Goal: Task Accomplishment & Management: Use online tool/utility

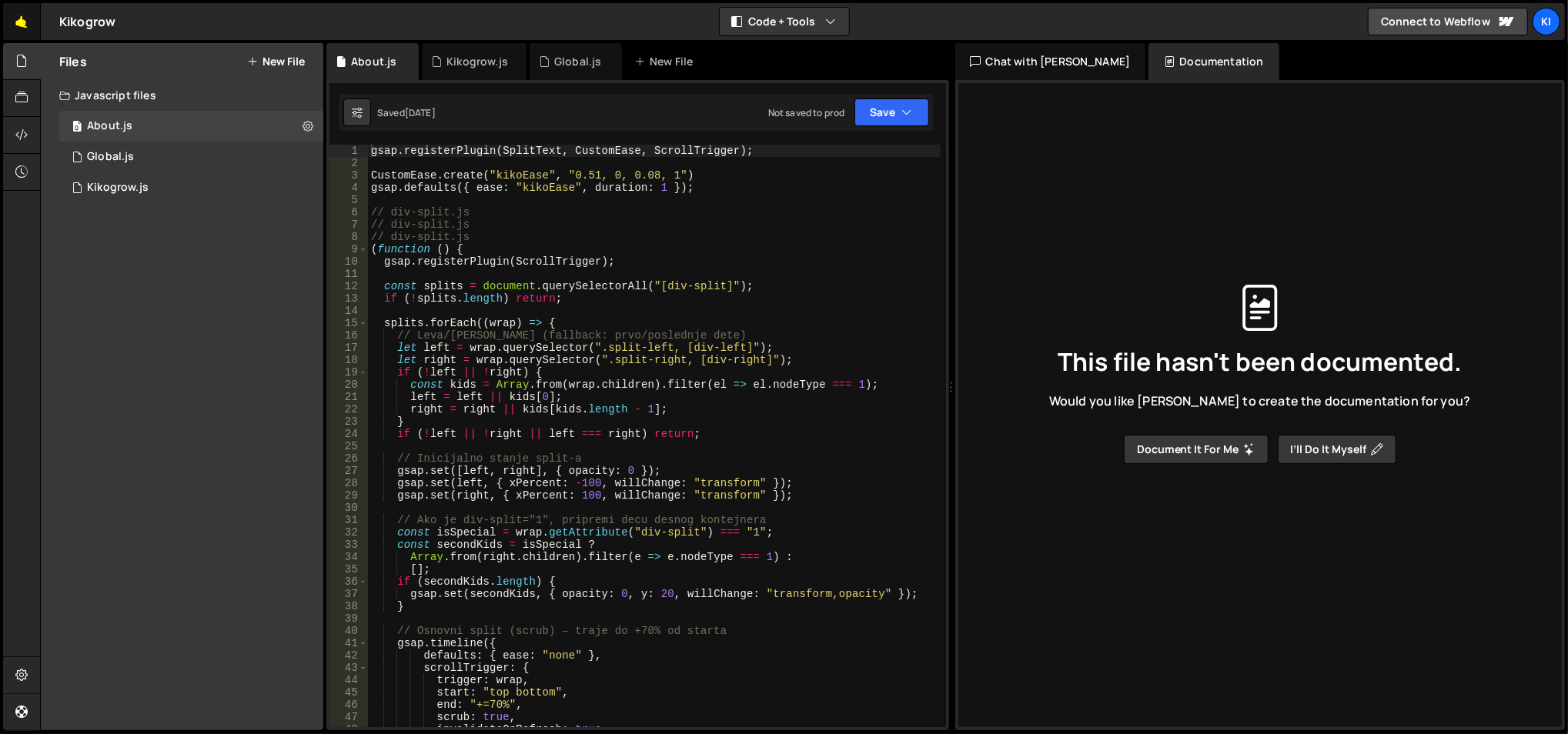
click at [22, 25] on link "🤙" at bounding box center [22, 21] width 37 height 37
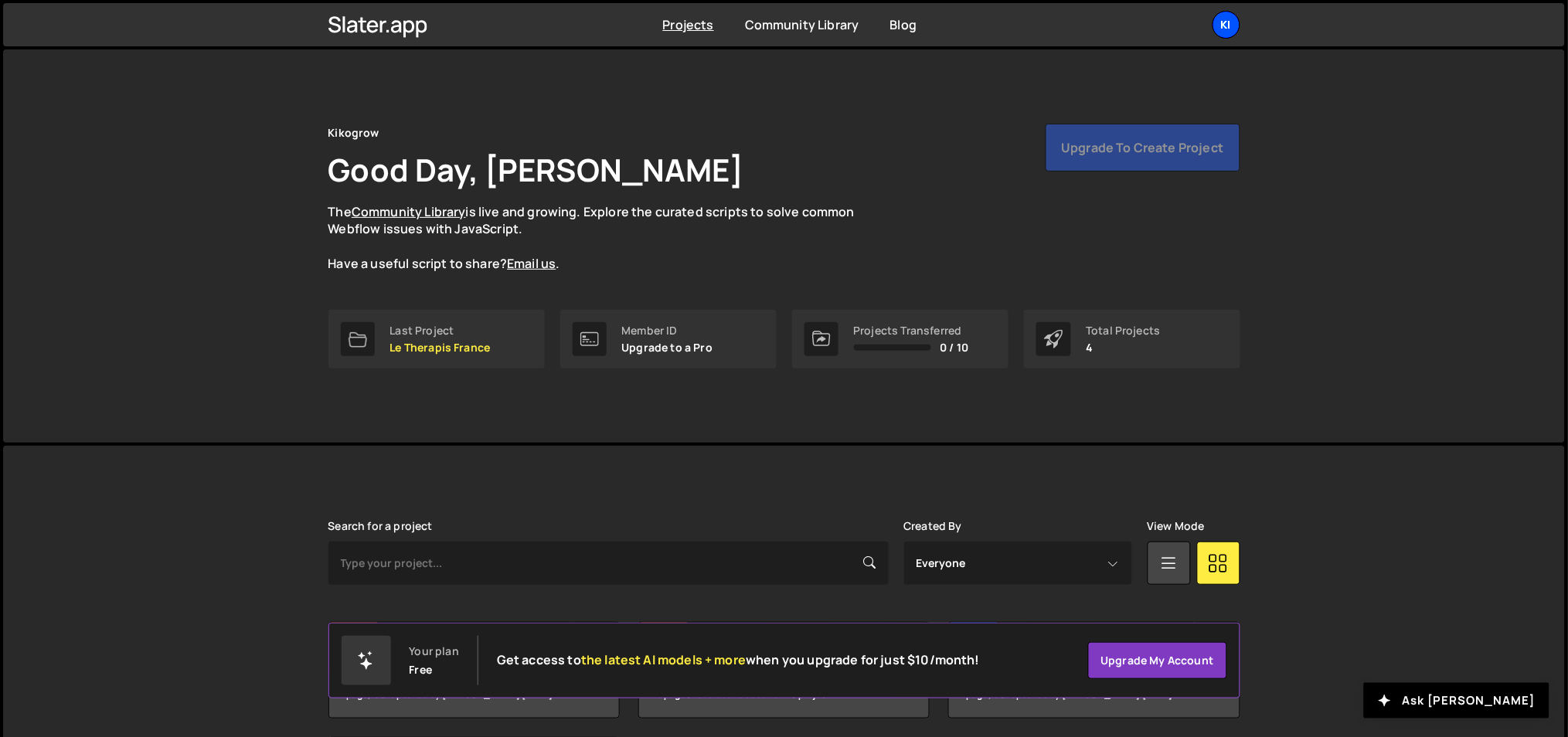
click at [1216, 28] on div "Ki" at bounding box center [1227, 24] width 28 height 28
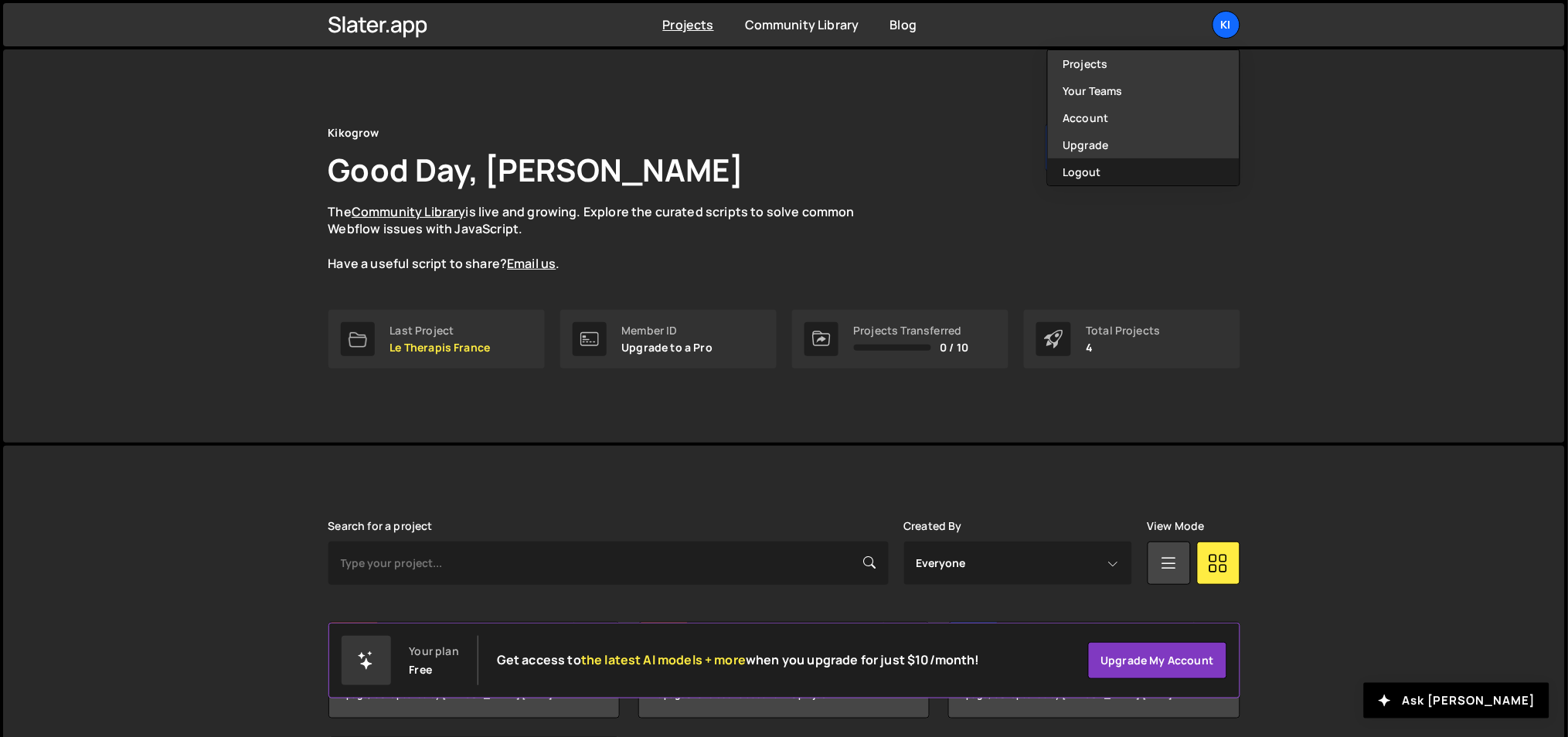
click at [1079, 165] on button "Logout" at bounding box center [1144, 171] width 192 height 27
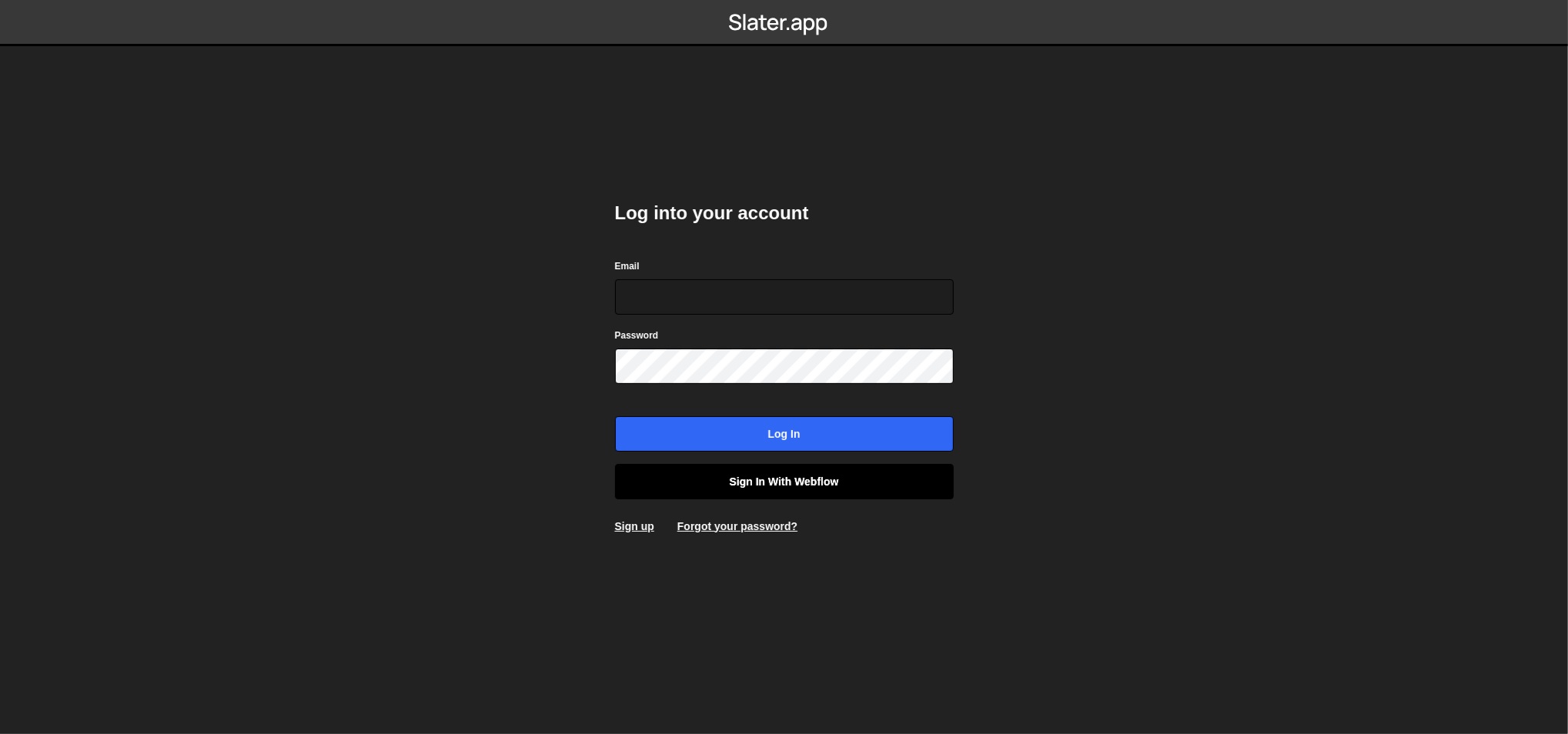
type input "[EMAIL_ADDRESS][DOMAIN_NAME]"
click at [680, 476] on link "Sign in with Webflow" at bounding box center [784, 482] width 339 height 36
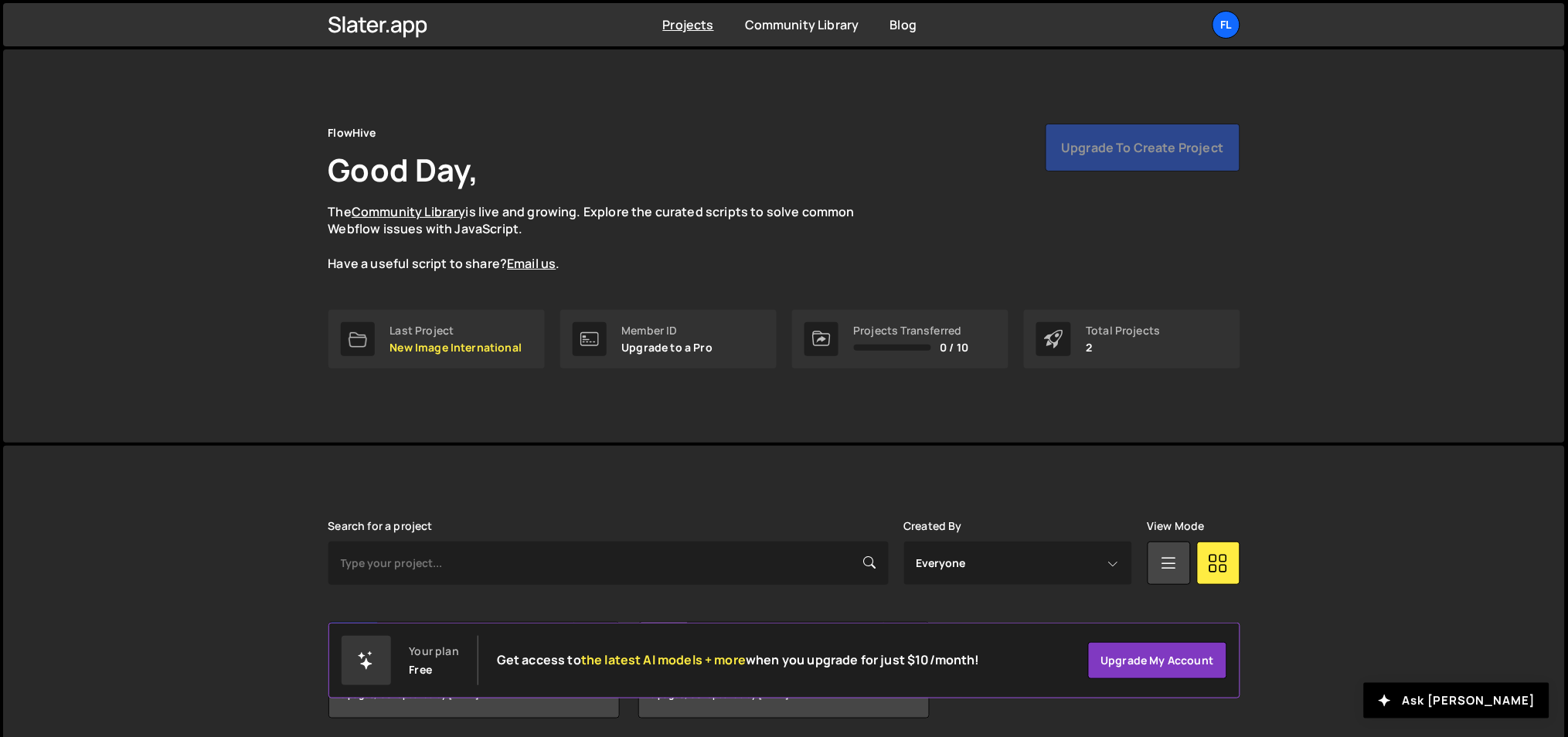
scroll to position [57, 0]
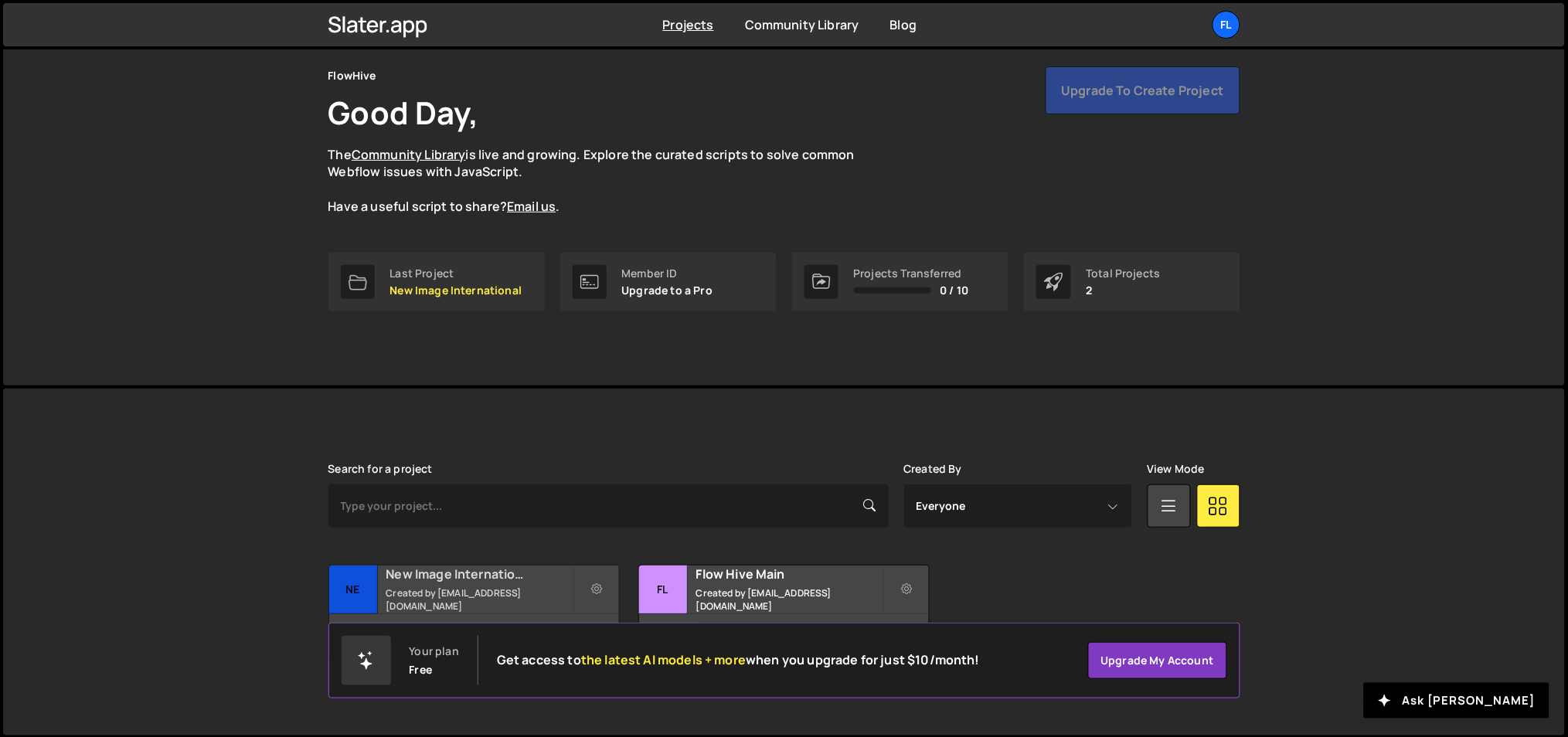
click at [478, 589] on div "New Image International Created by office@ognjenm.me" at bounding box center [473, 589] width 290 height 48
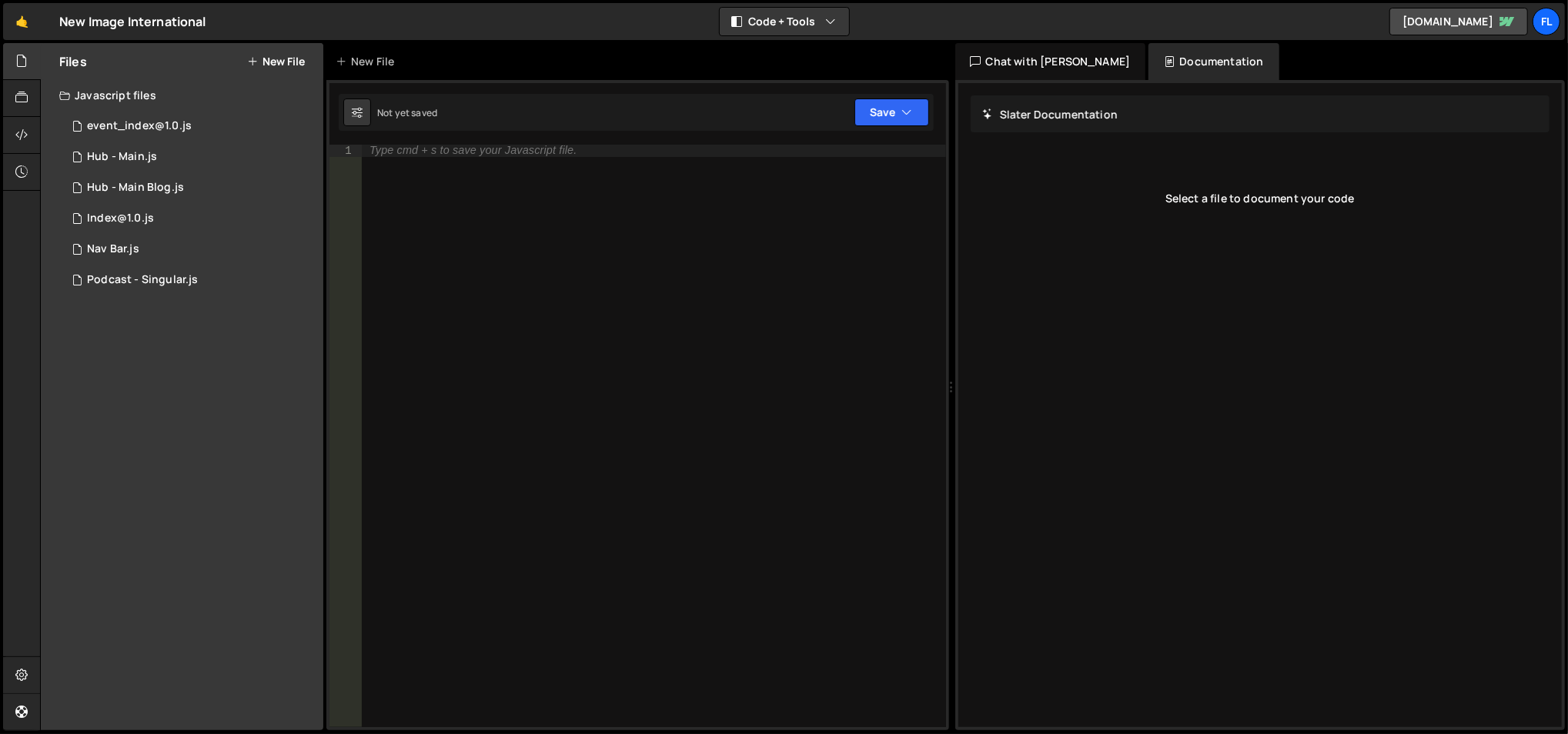
click at [296, 58] on button "New File" at bounding box center [276, 61] width 58 height 12
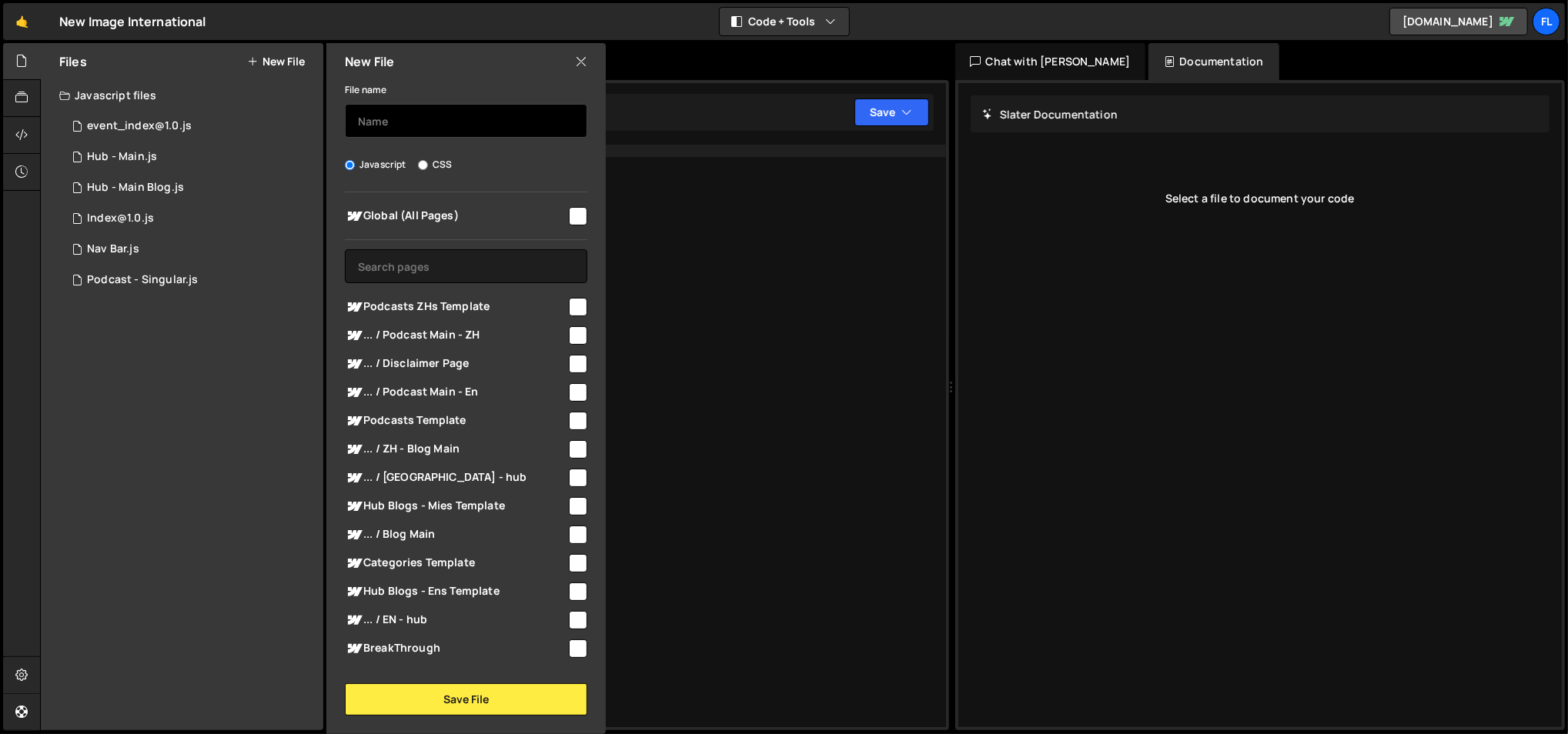
click at [410, 125] on input "text" at bounding box center [466, 121] width 242 height 34
type input "K"
type input "Hub - Kiko Form EN"
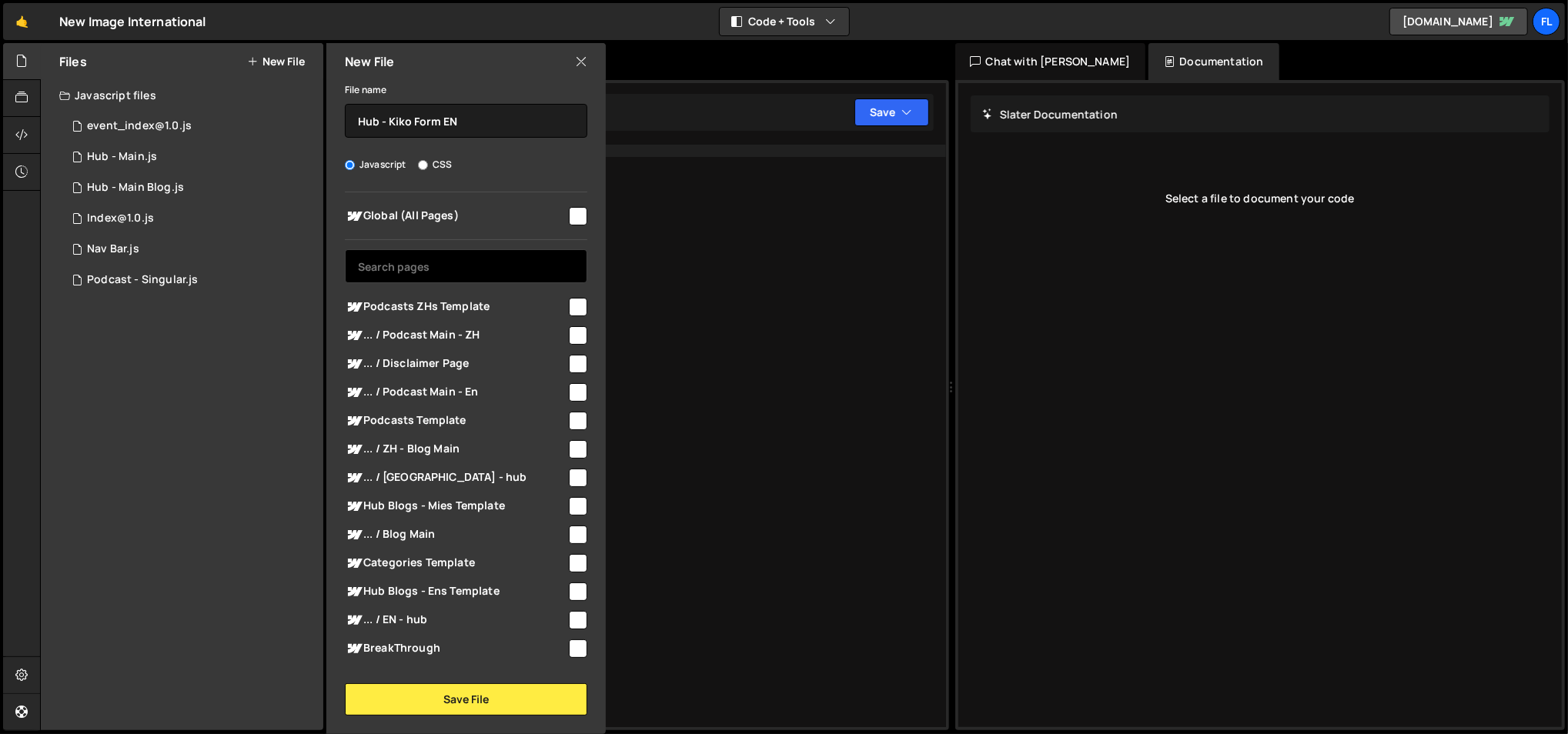
click at [432, 265] on input "text" at bounding box center [466, 267] width 242 height 34
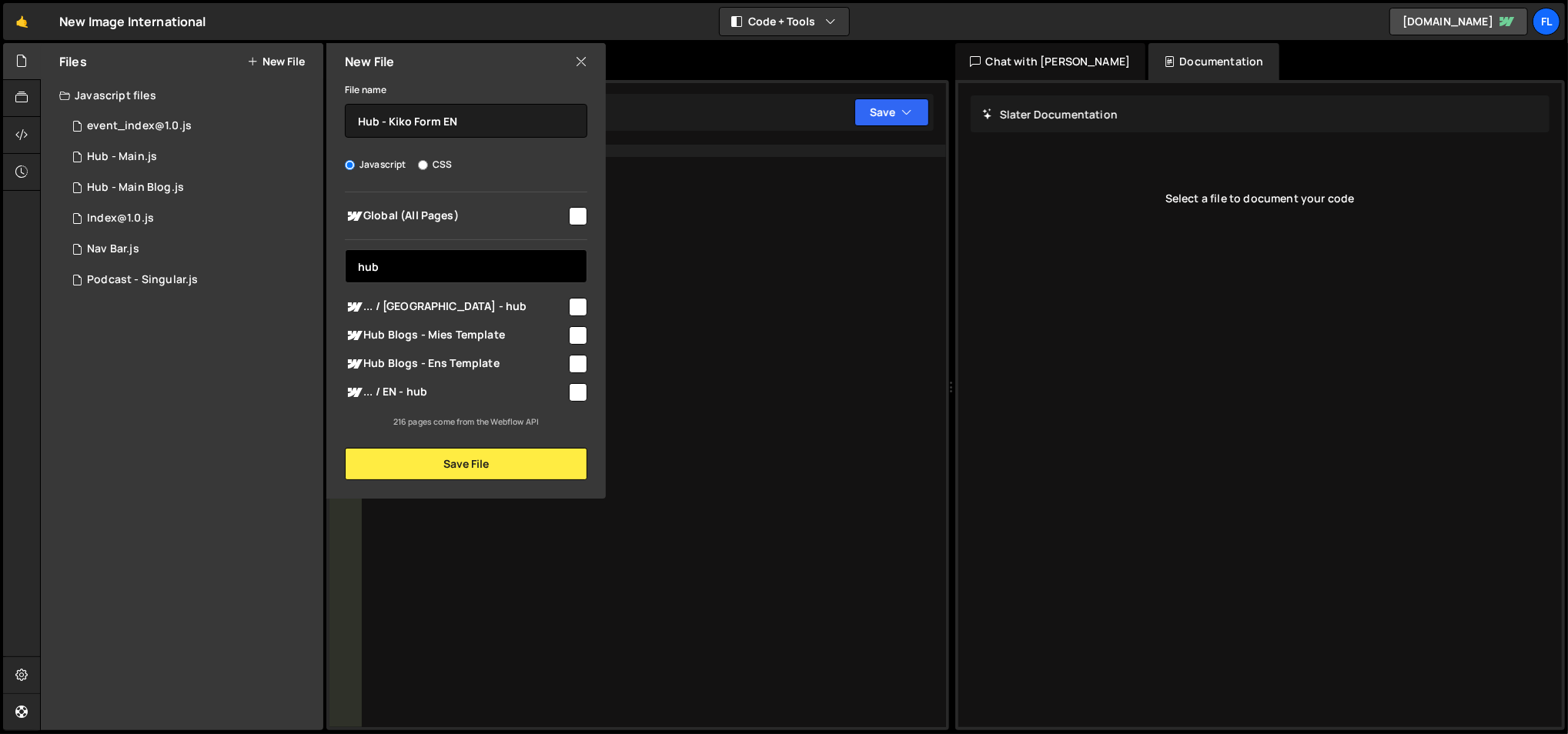
type input "hub"
click at [510, 362] on span "Hub Blogs - Ens Template" at bounding box center [455, 364] width 222 height 19
checkbox input "true"
click at [494, 385] on span "... / EN - hub" at bounding box center [455, 393] width 222 height 19
checkbox input "true"
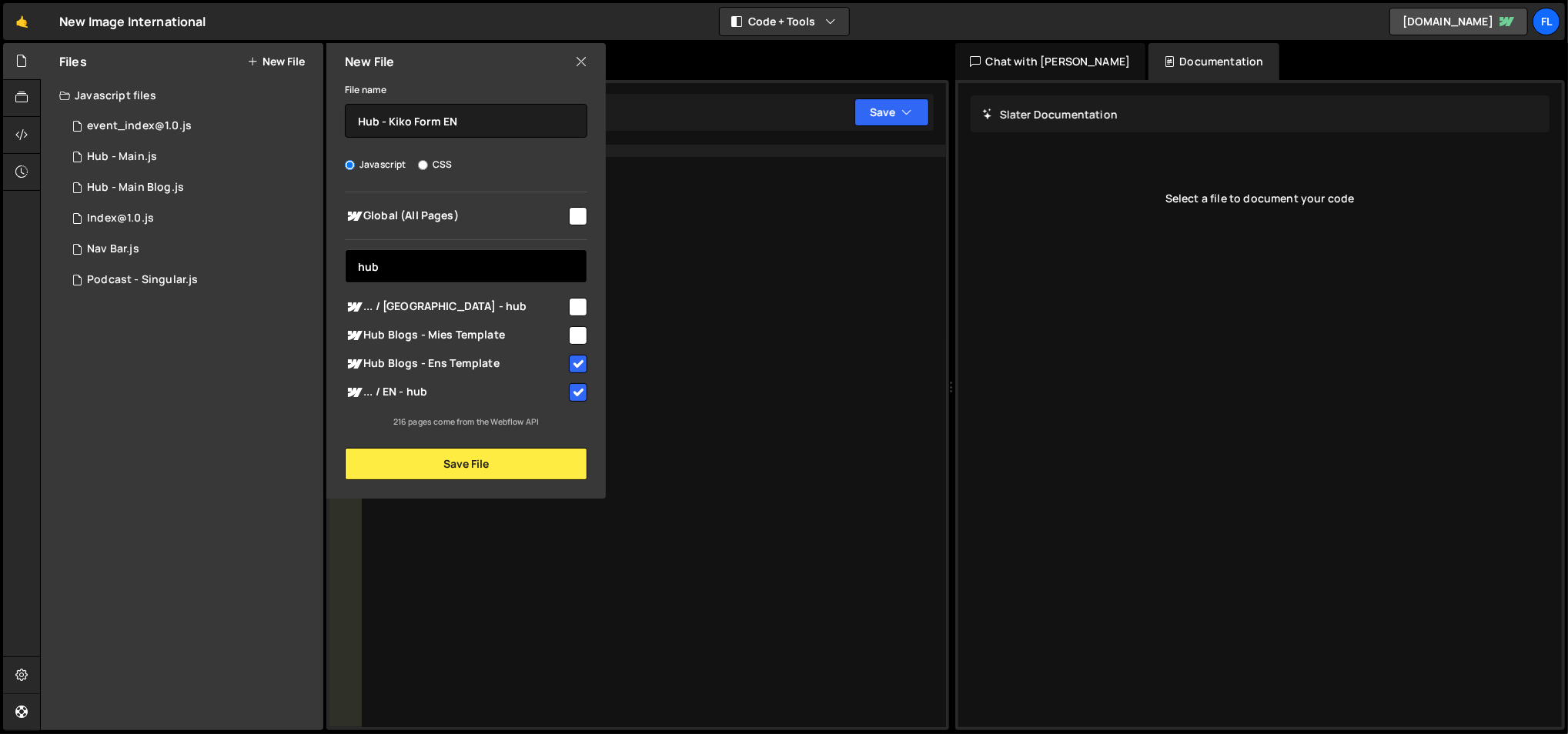
click at [470, 260] on input "hub" at bounding box center [466, 267] width 242 height 34
type input "pod"
click at [476, 358] on span "... / Podcast Main - En" at bounding box center [455, 364] width 222 height 19
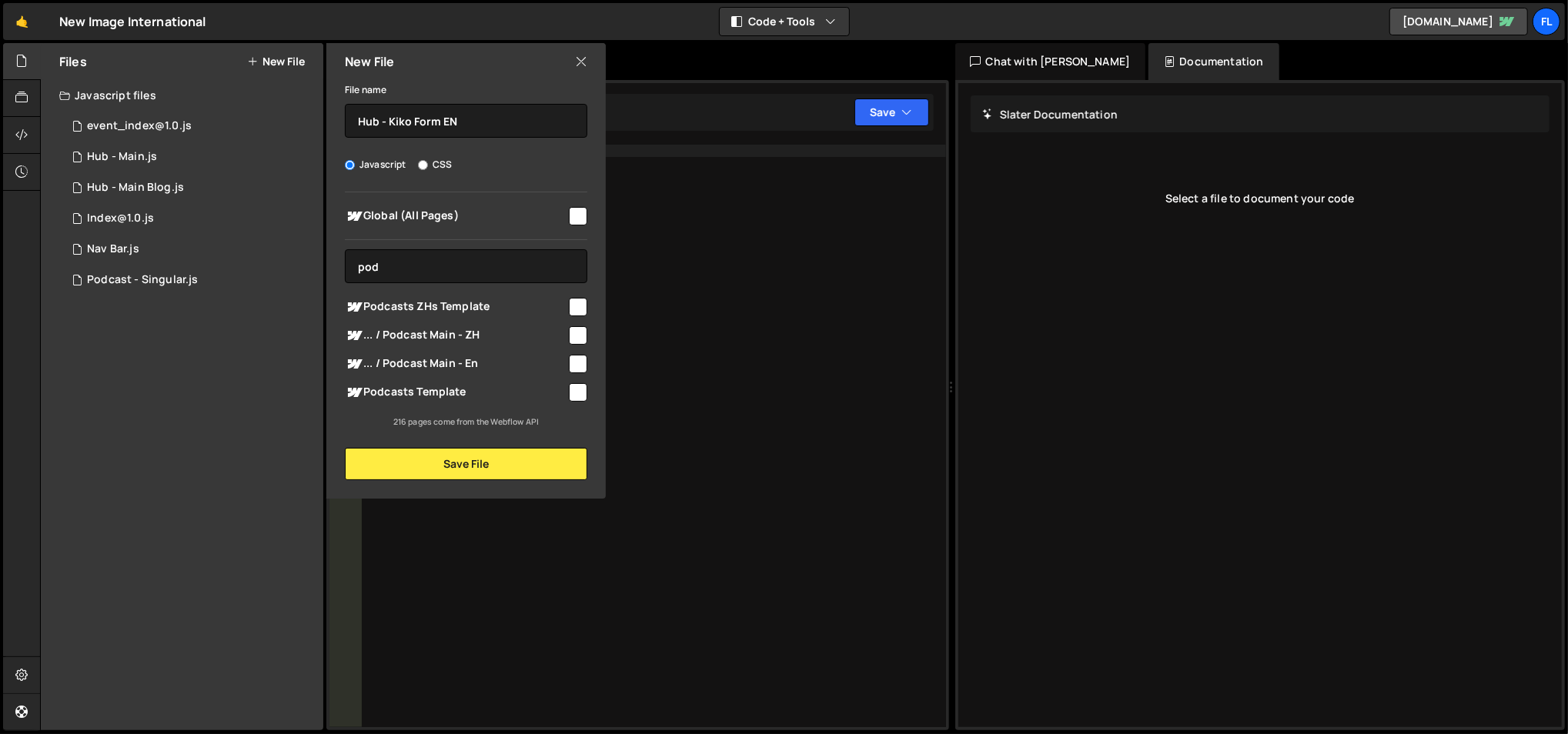
checkbox input "true"
click at [508, 395] on span "Podcasts Template" at bounding box center [455, 393] width 222 height 19
checkbox input "true"
click at [487, 469] on button "Save File" at bounding box center [466, 464] width 242 height 33
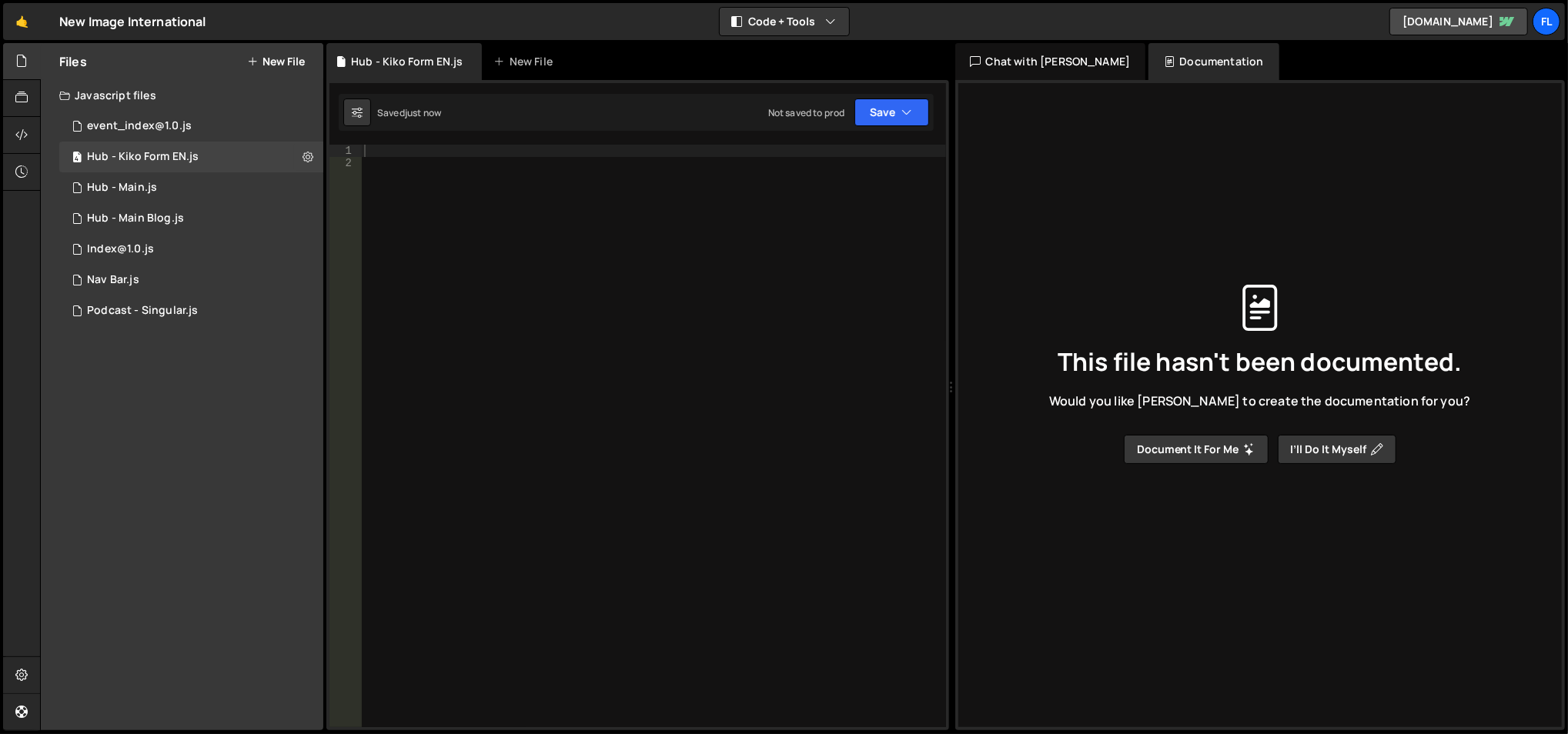
click at [436, 167] on div at bounding box center [654, 449] width 586 height 609
click at [427, 148] on div at bounding box center [654, 449] width 586 height 609
paste textarea "</script>"
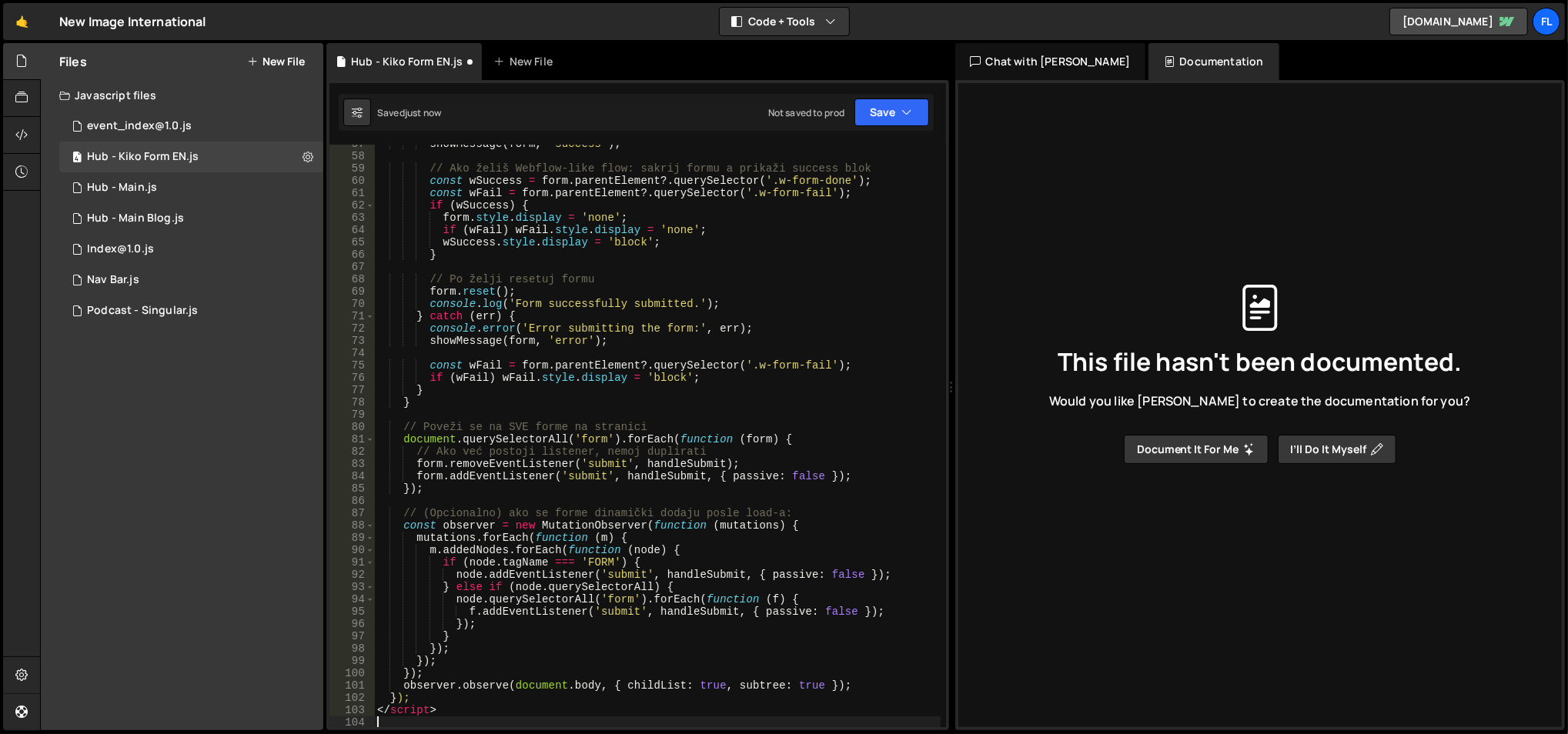
click at [399, 705] on div "showMessage ( form , 'success' ) ; // Ako želiš Webflow-like flow: sakrij formu…" at bounding box center [658, 442] width 567 height 609
type textarea "</script>"
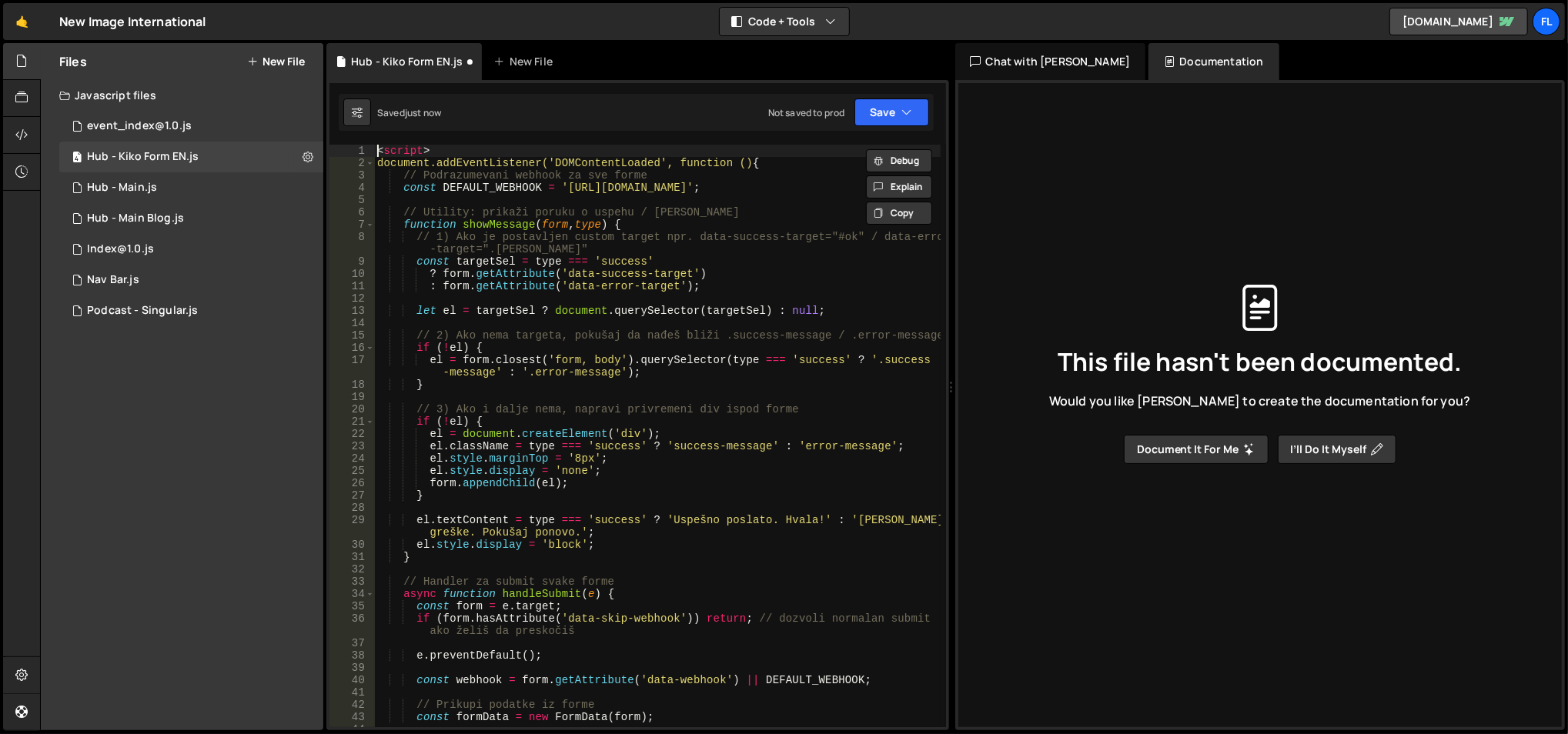
scroll to position [0, 0]
click at [412, 158] on div "< script > document.addEventListener('DOMContentLoaded', function () { // Podra…" at bounding box center [658, 449] width 567 height 609
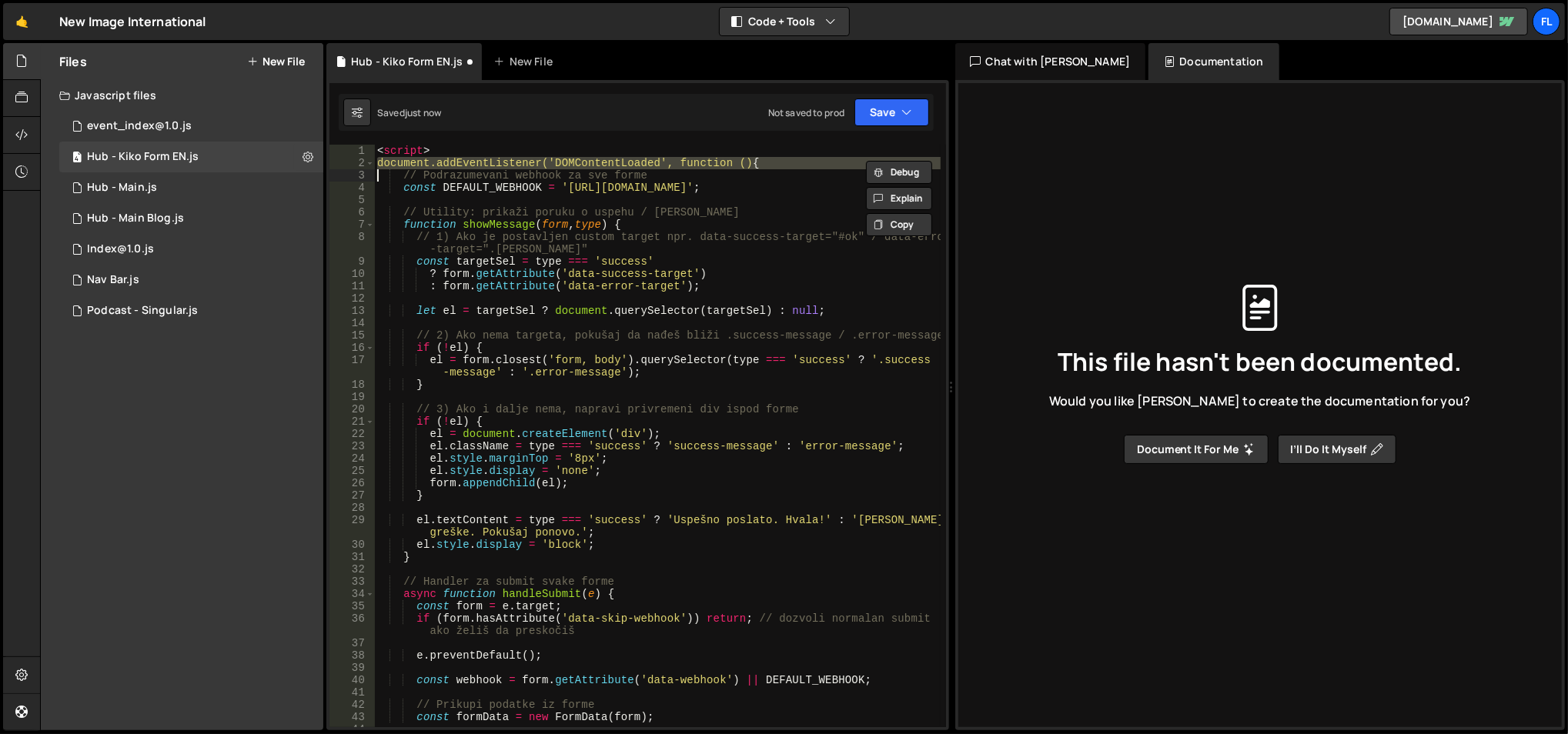
click at [412, 158] on div "< script > document.addEventListener('DOMContentLoaded', function () { // Podra…" at bounding box center [658, 449] width 567 height 609
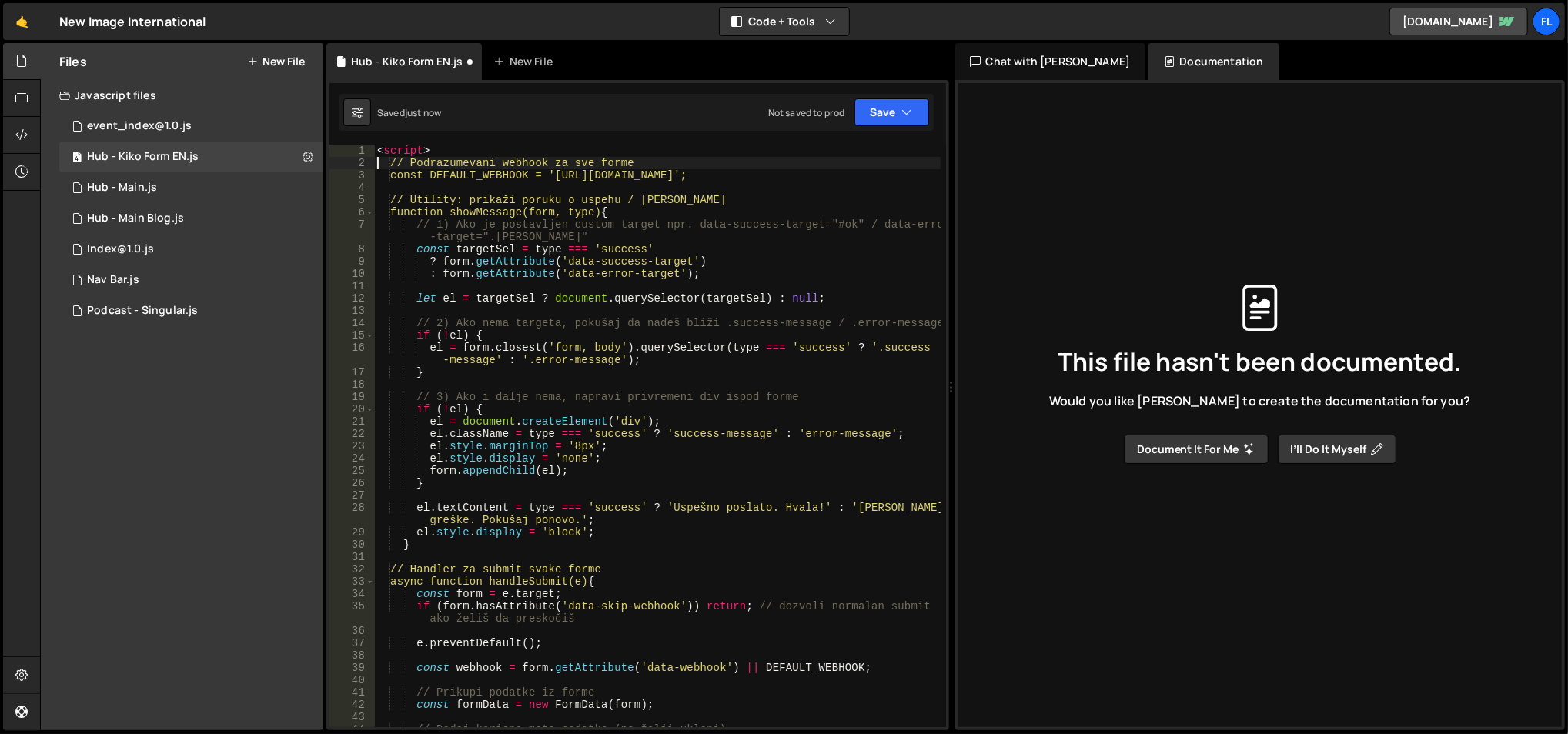
click at [408, 152] on div "< script > // Podrazumevani webhook za sve forme const DEFAULT_WEBHOOK = 'https…" at bounding box center [658, 449] width 567 height 609
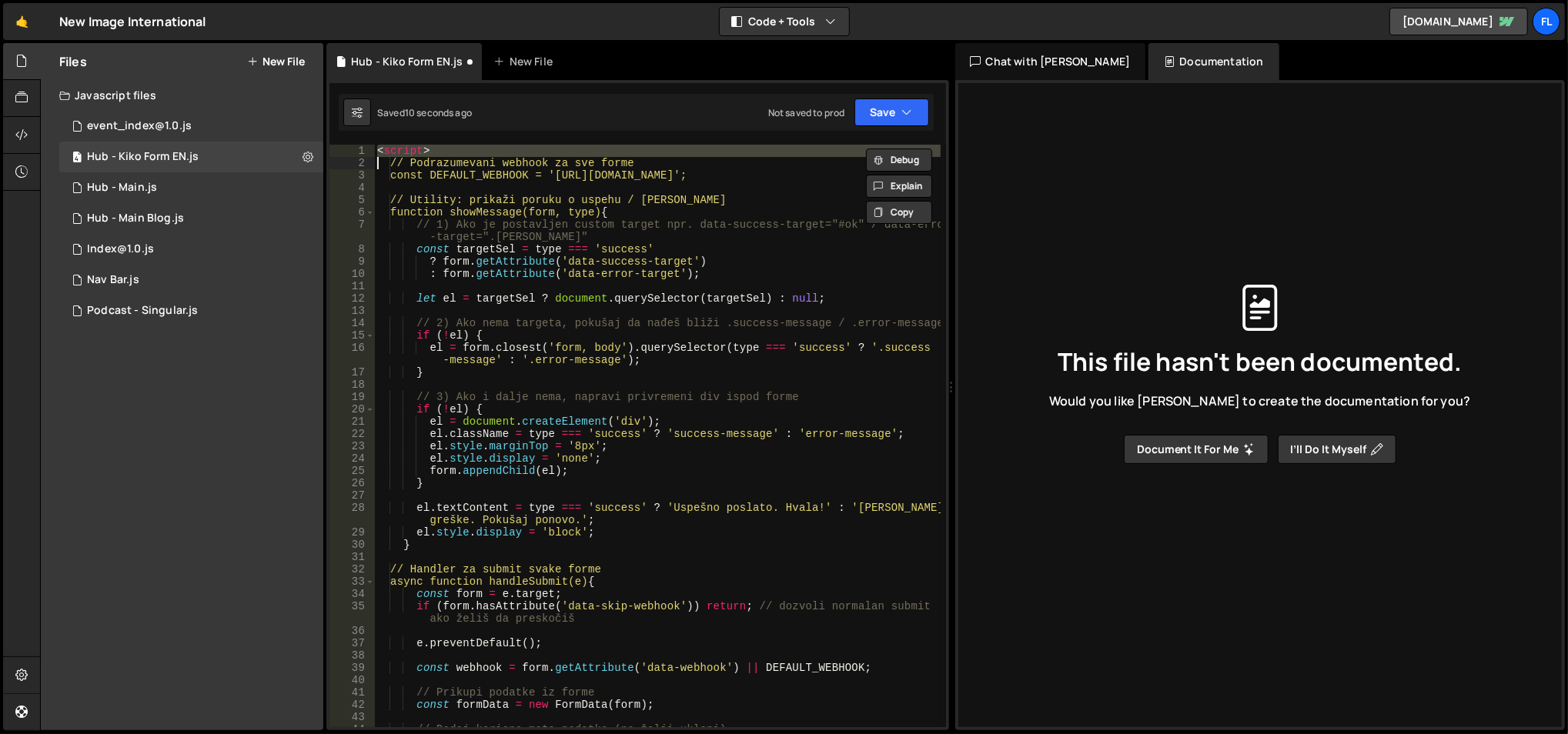
click at [408, 152] on div "< script > // Podrazumevani webhook za sve forme const DEFAULT_WEBHOOK = 'https…" at bounding box center [658, 449] width 567 height 609
type textarea "// Podrazumevani webhook za sve forme"
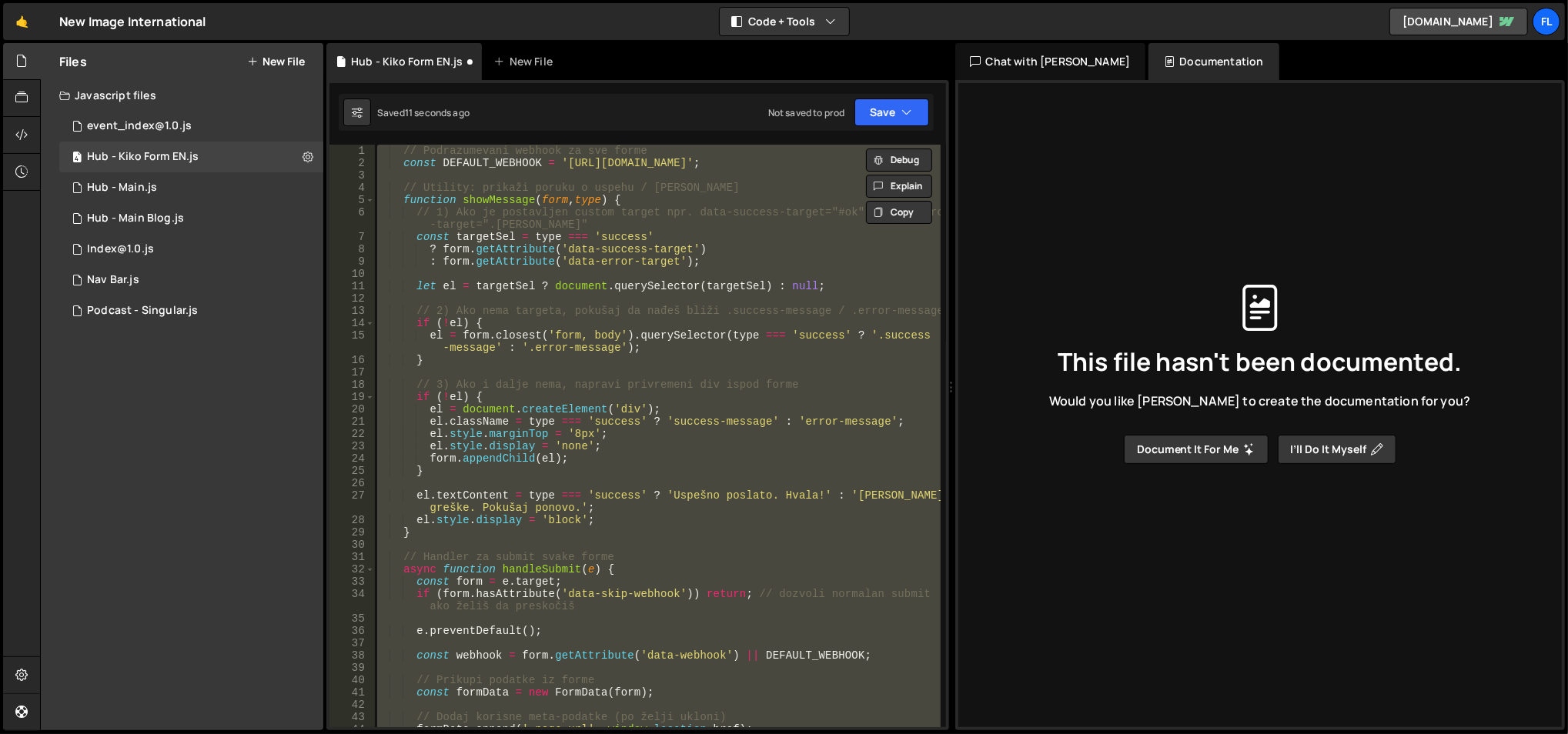
scroll to position [720, 0]
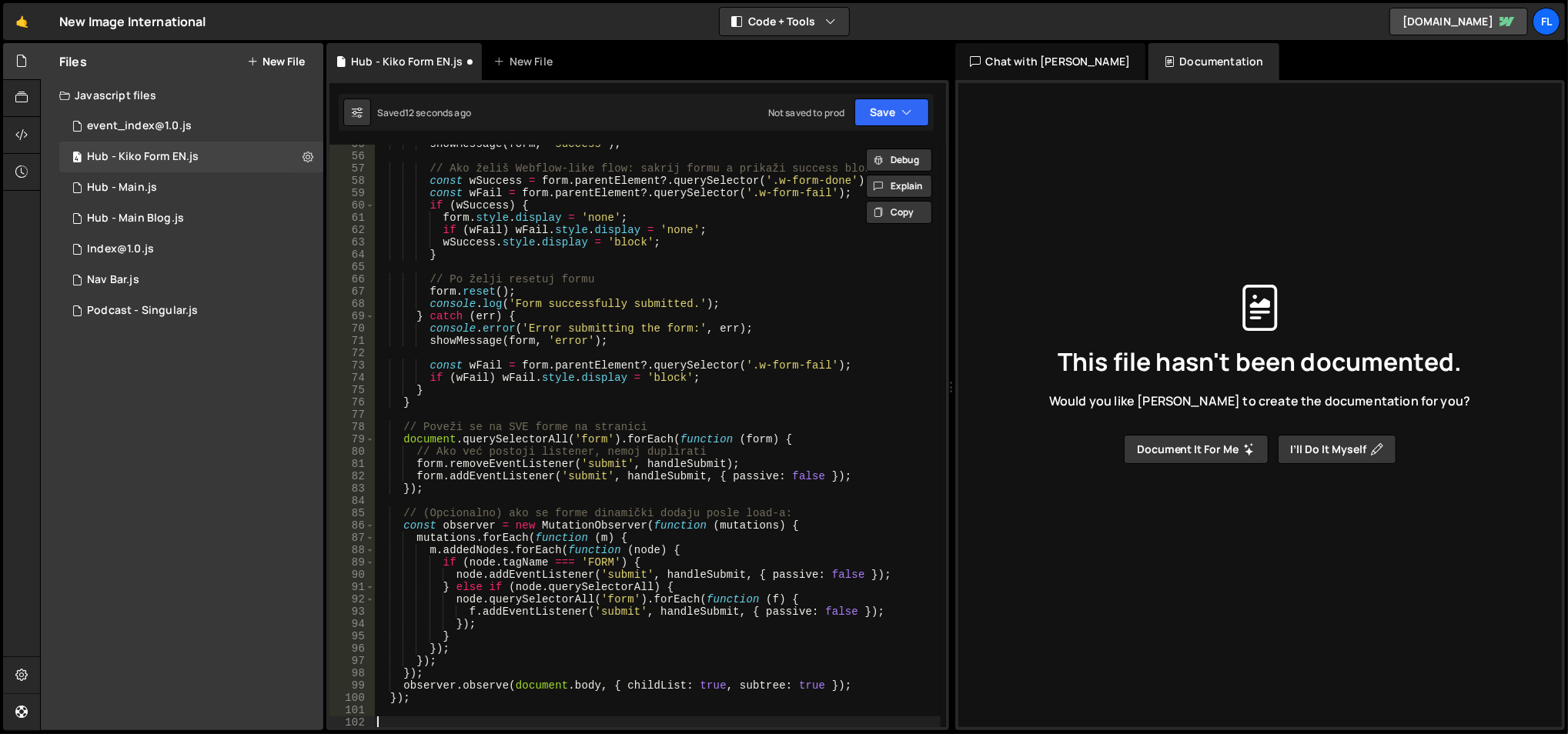
click at [426, 698] on div "showMessage ( form , 'success' ) ; // Ako želiš Webflow-like flow: sakrij formu…" at bounding box center [658, 442] width 567 height 609
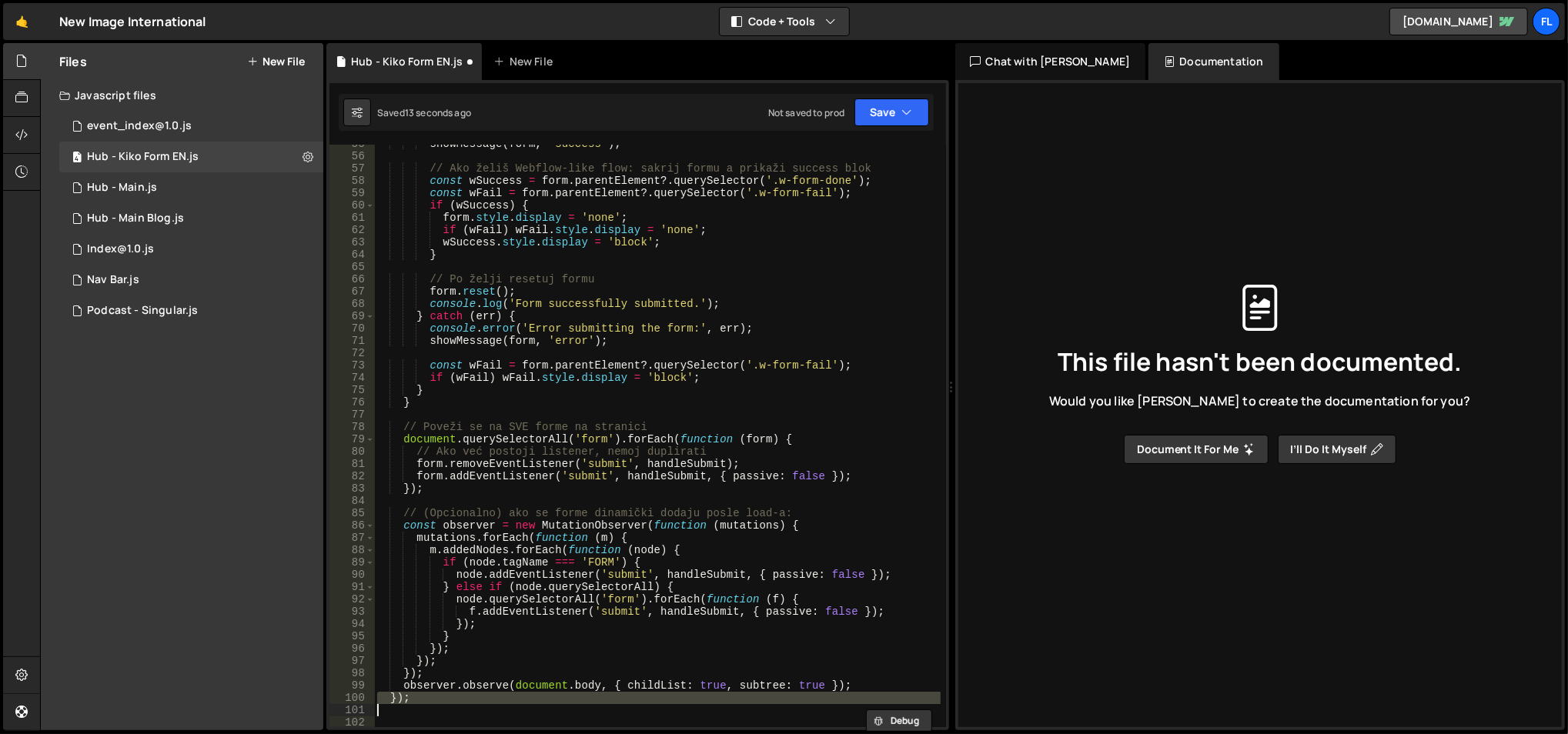
click at [426, 698] on div "showMessage ( form , 'success' ) ; // Ako želiš Webflow-like flow: sakrij formu…" at bounding box center [658, 442] width 567 height 609
type textarea "});"
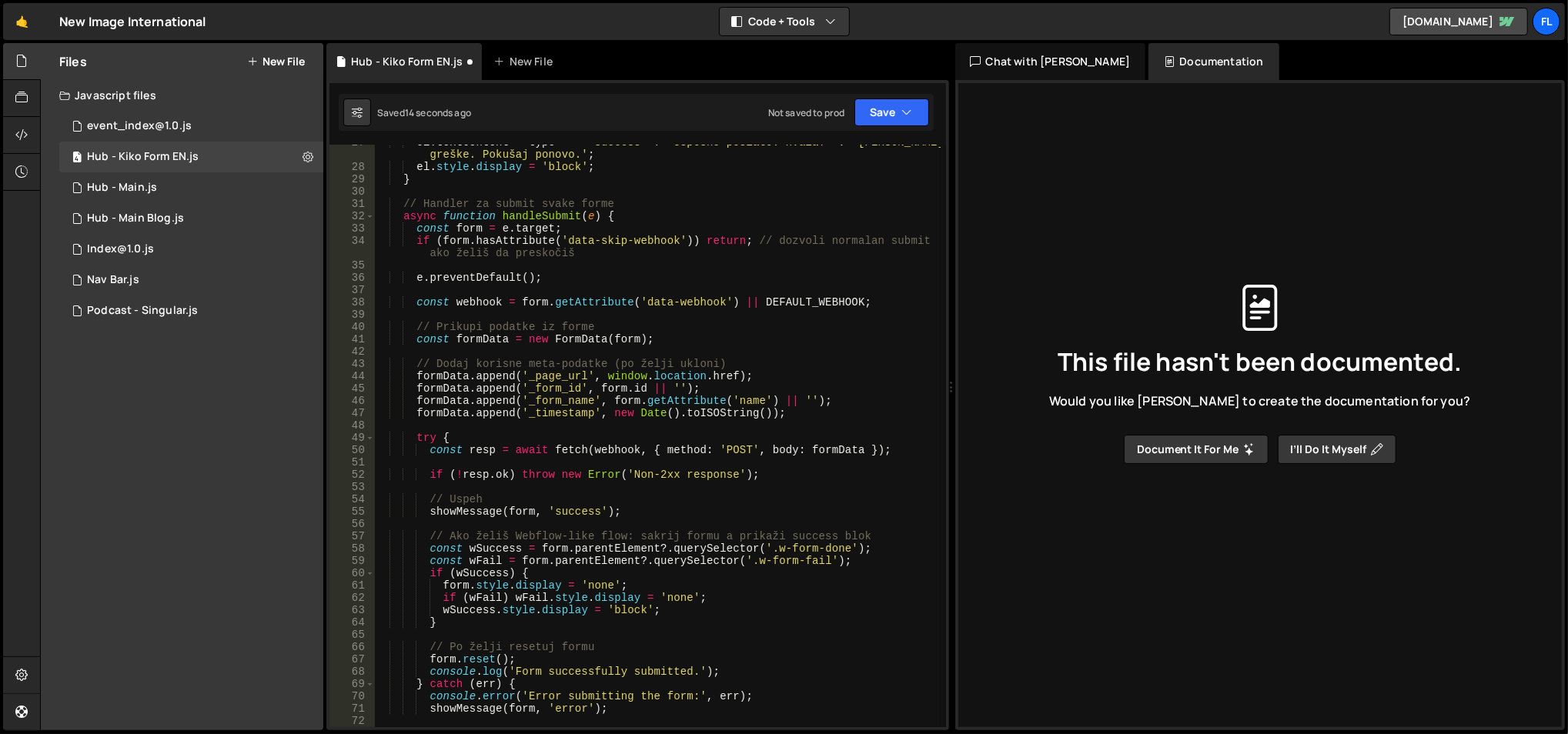
scroll to position [0, 0]
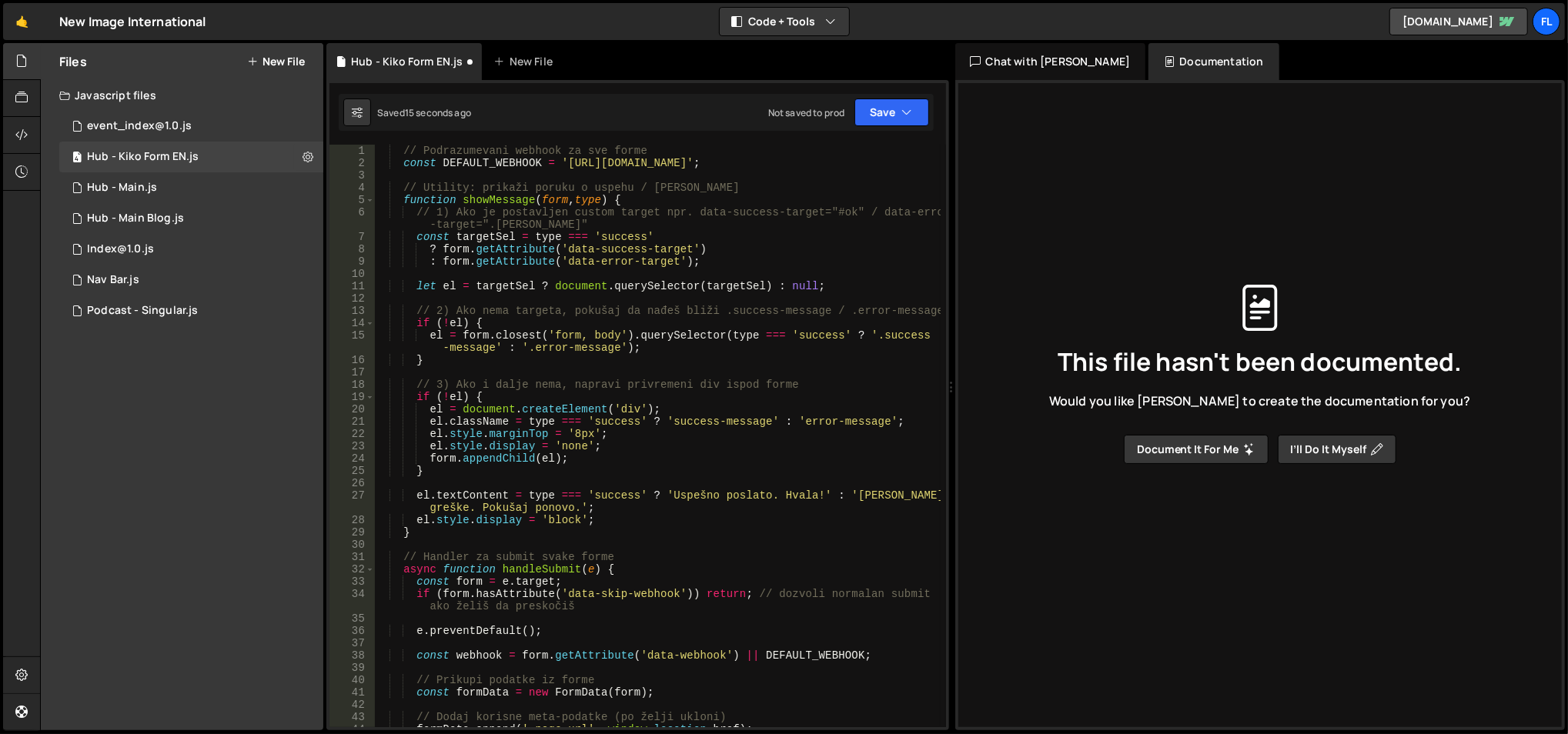
click at [619, 328] on div "// Podrazumevani webhook za sve forme const DEFAULT_WEBHOOK = 'https://hooks.za…" at bounding box center [658, 449] width 567 height 609
click at [876, 120] on button "Save" at bounding box center [892, 112] width 75 height 28
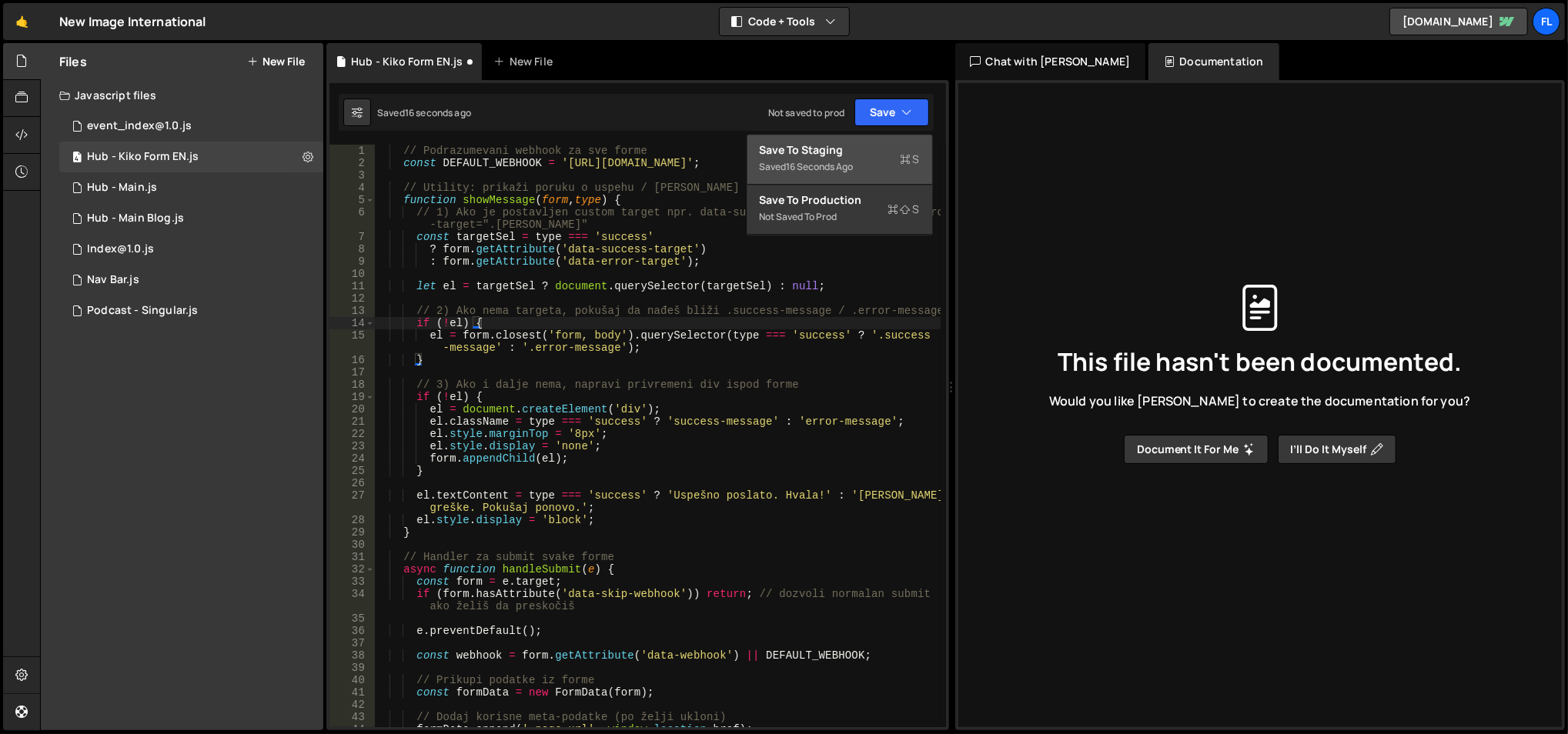
click at [865, 141] on button "Save to Staging S Saved 16 seconds ago" at bounding box center [839, 160] width 185 height 50
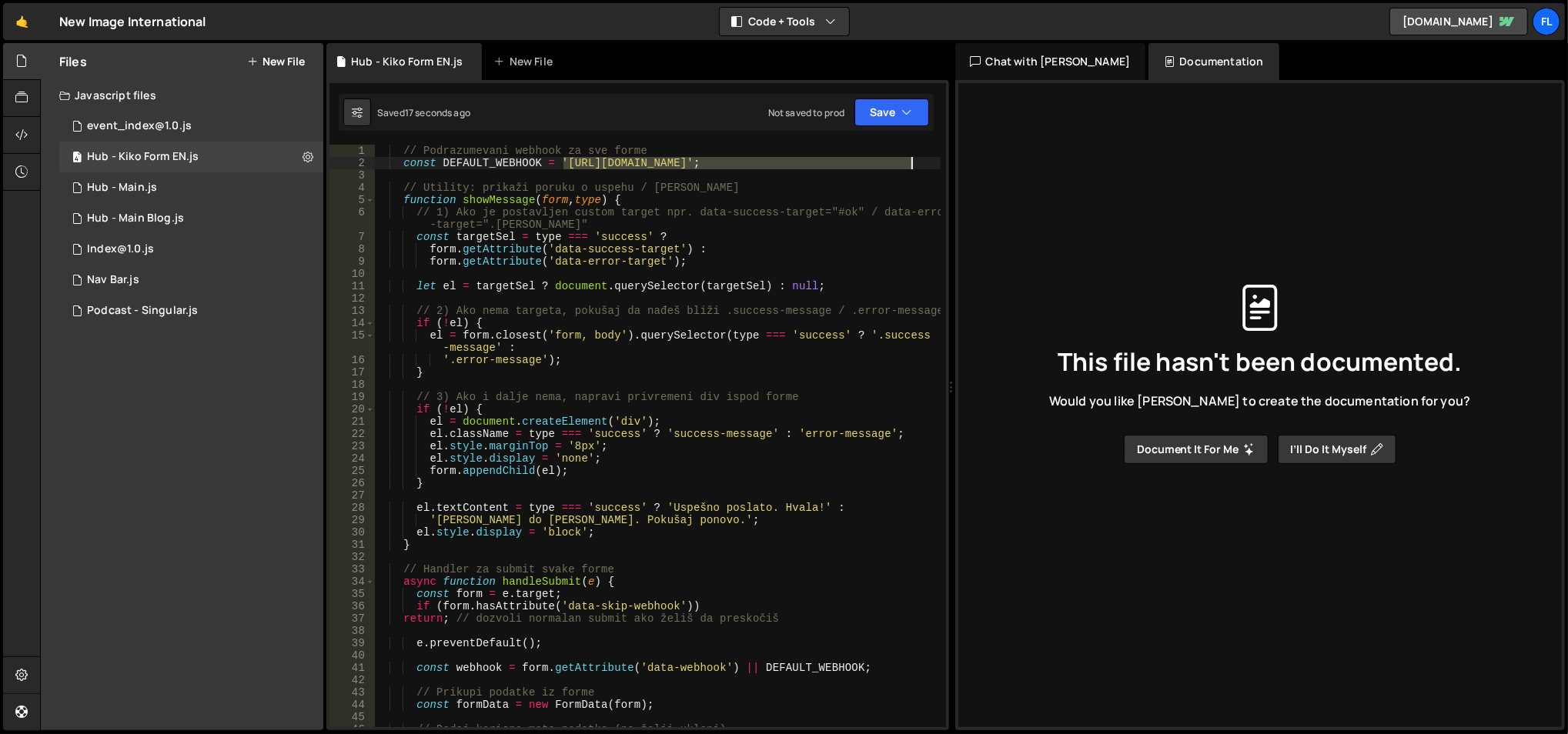
drag, startPoint x: 562, startPoint y: 164, endPoint x: 909, endPoint y: 167, distance: 347.0
click at [909, 167] on div "// Podrazumevani webhook za sve forme const DEFAULT_WEBHOOK = 'https://hooks.za…" at bounding box center [658, 449] width 567 height 609
paste textarea "u92y3cr"
click at [761, 230] on div "// Podrazumevani webhook za sve forme const DEFAULT_WEBHOOK = 'https://hooks.za…" at bounding box center [658, 449] width 567 height 609
type textarea "// 1) Ako je postavljen custom target npr. data-success-target="#ok" / data-err…"
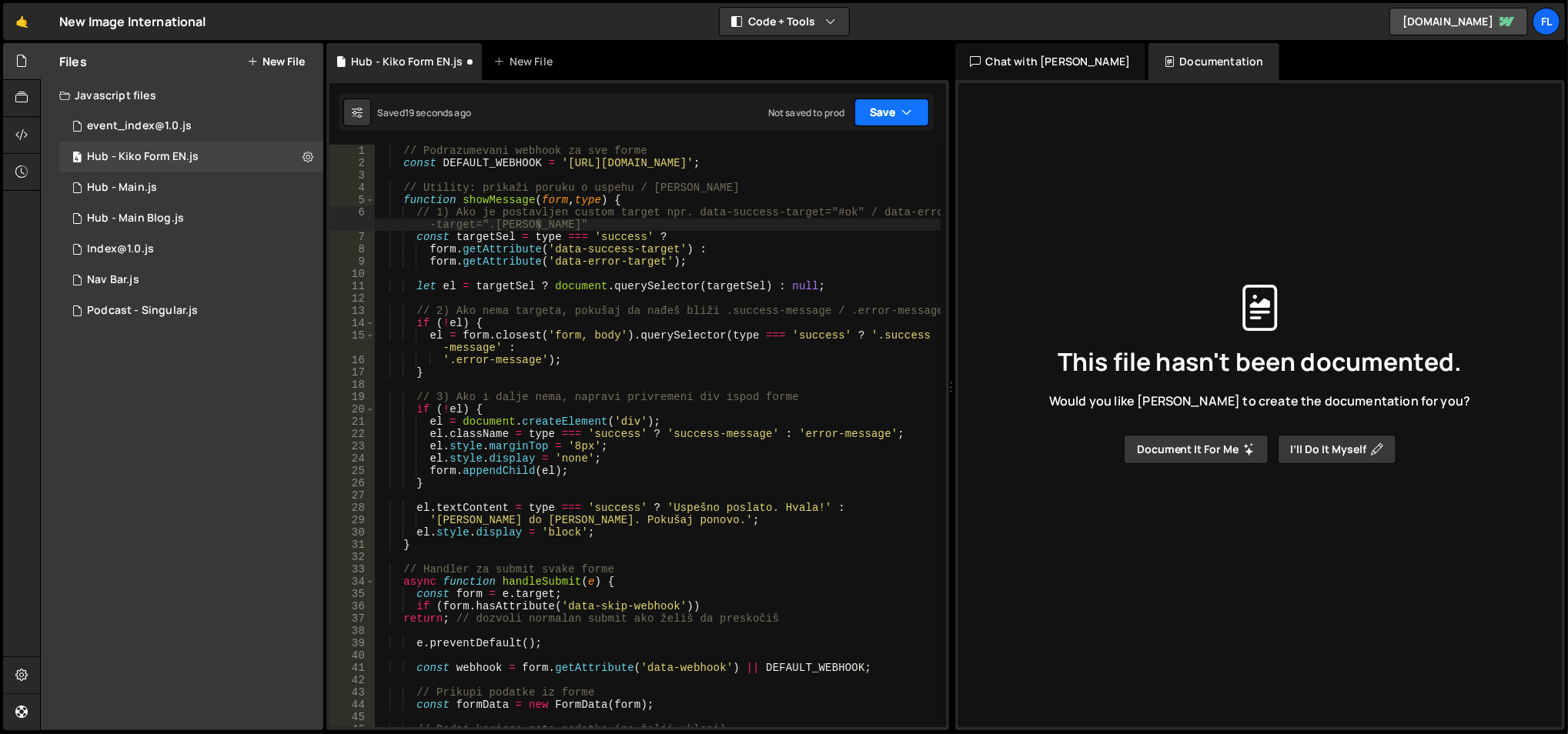
click at [871, 124] on button "Save" at bounding box center [892, 112] width 75 height 28
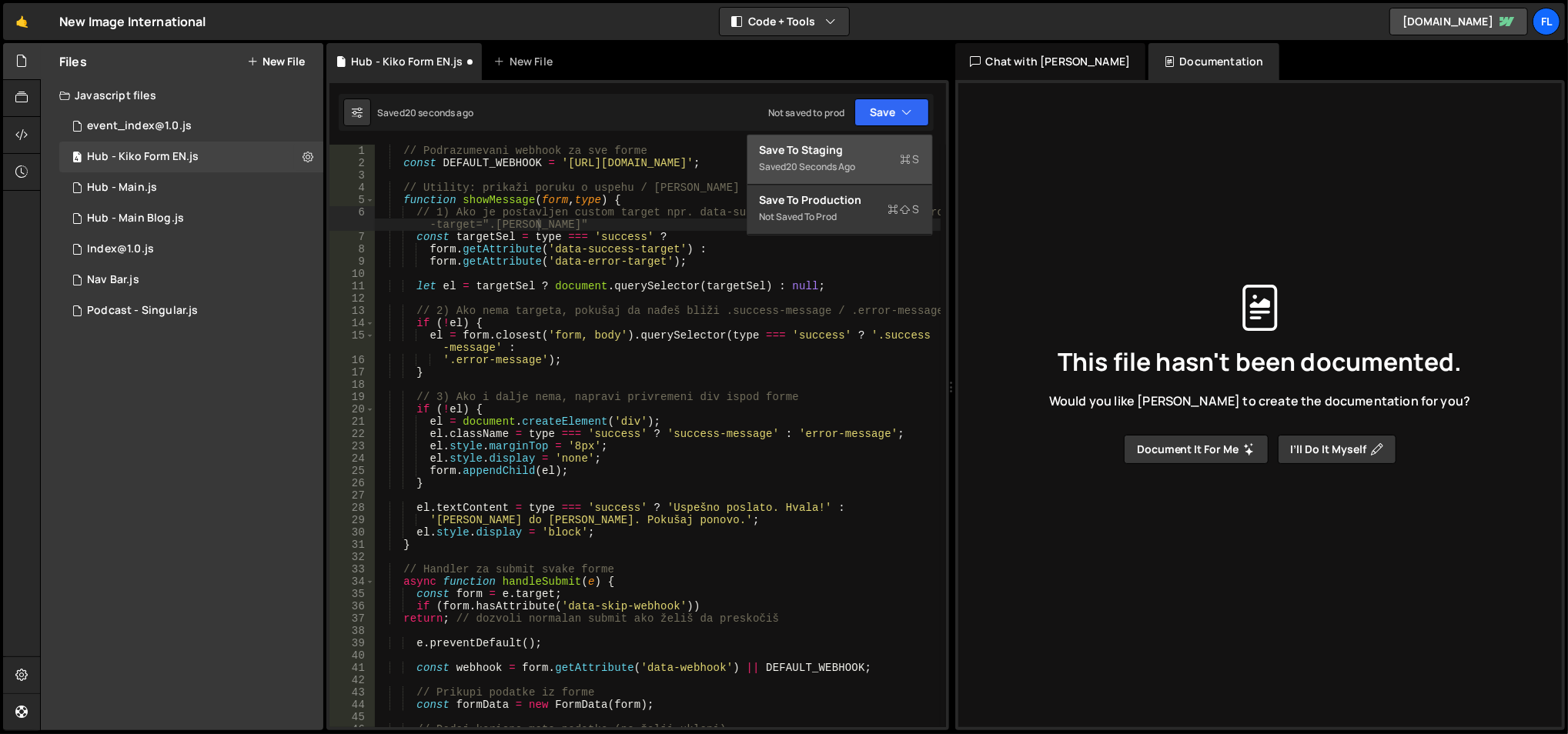
click at [857, 135] on button "Save to Staging S Saved 20 seconds ago" at bounding box center [839, 160] width 185 height 50
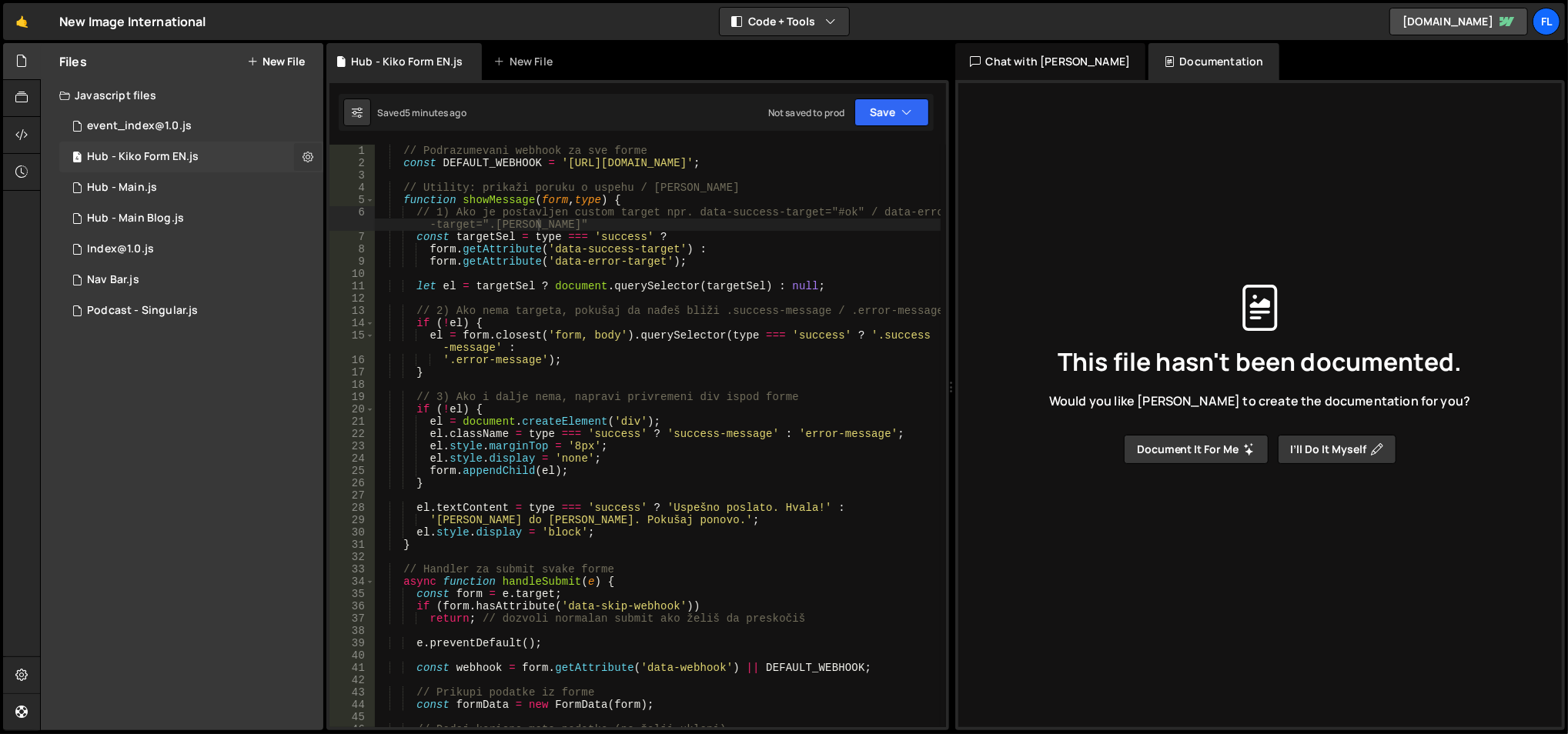
click at [300, 153] on button at bounding box center [308, 157] width 28 height 28
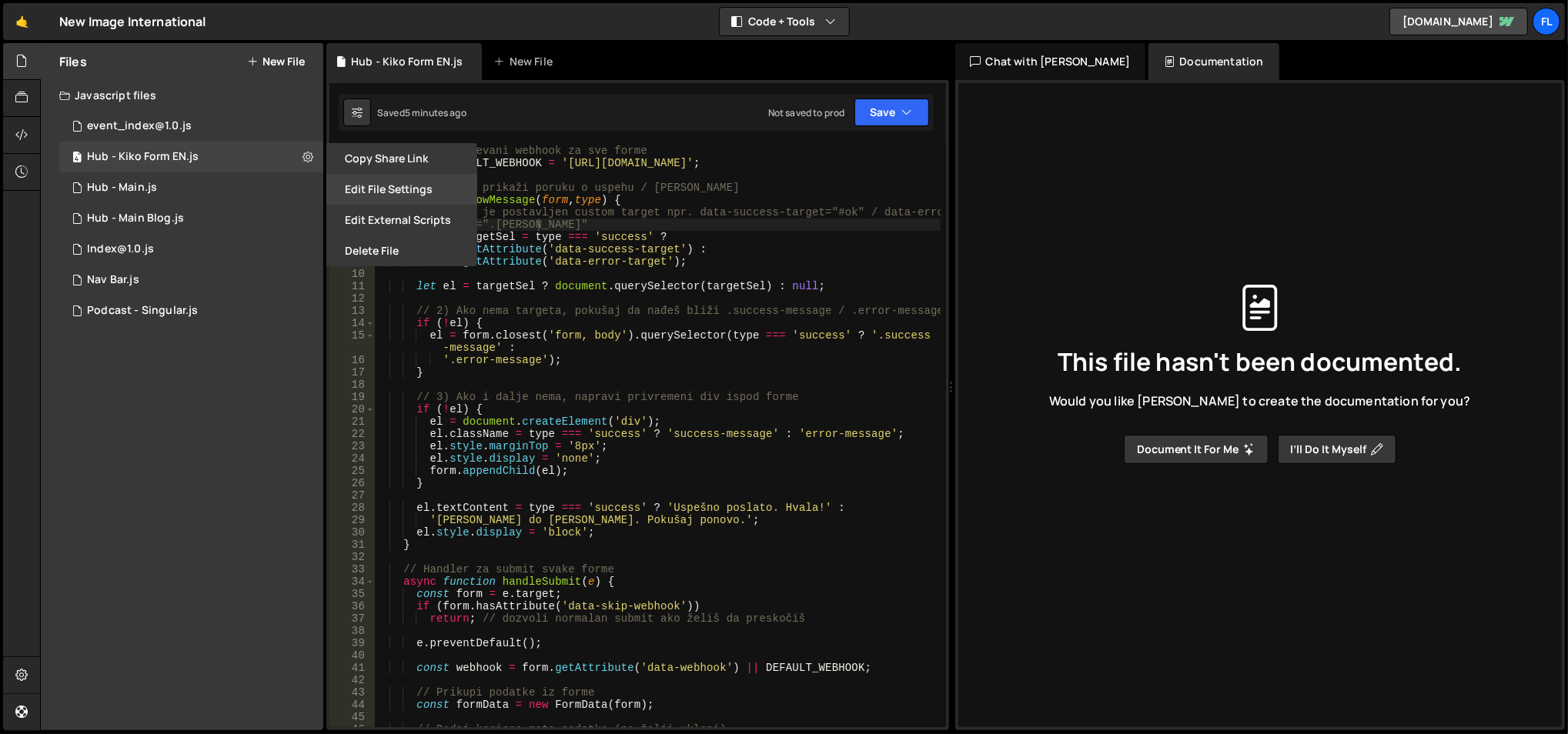
click at [354, 189] on button "Edit File Settings" at bounding box center [402, 189] width 151 height 31
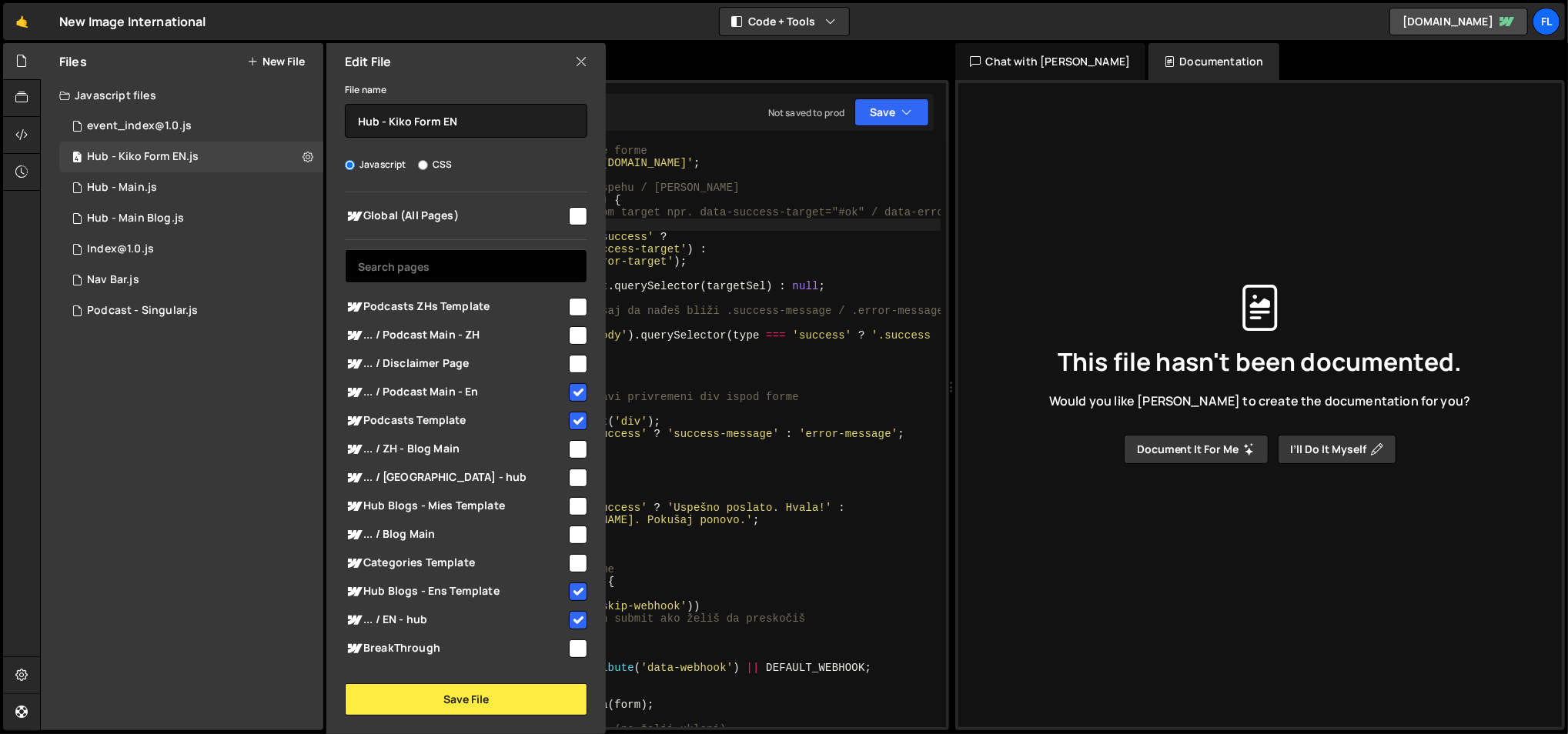
click at [426, 263] on input "text" at bounding box center [466, 267] width 242 height 34
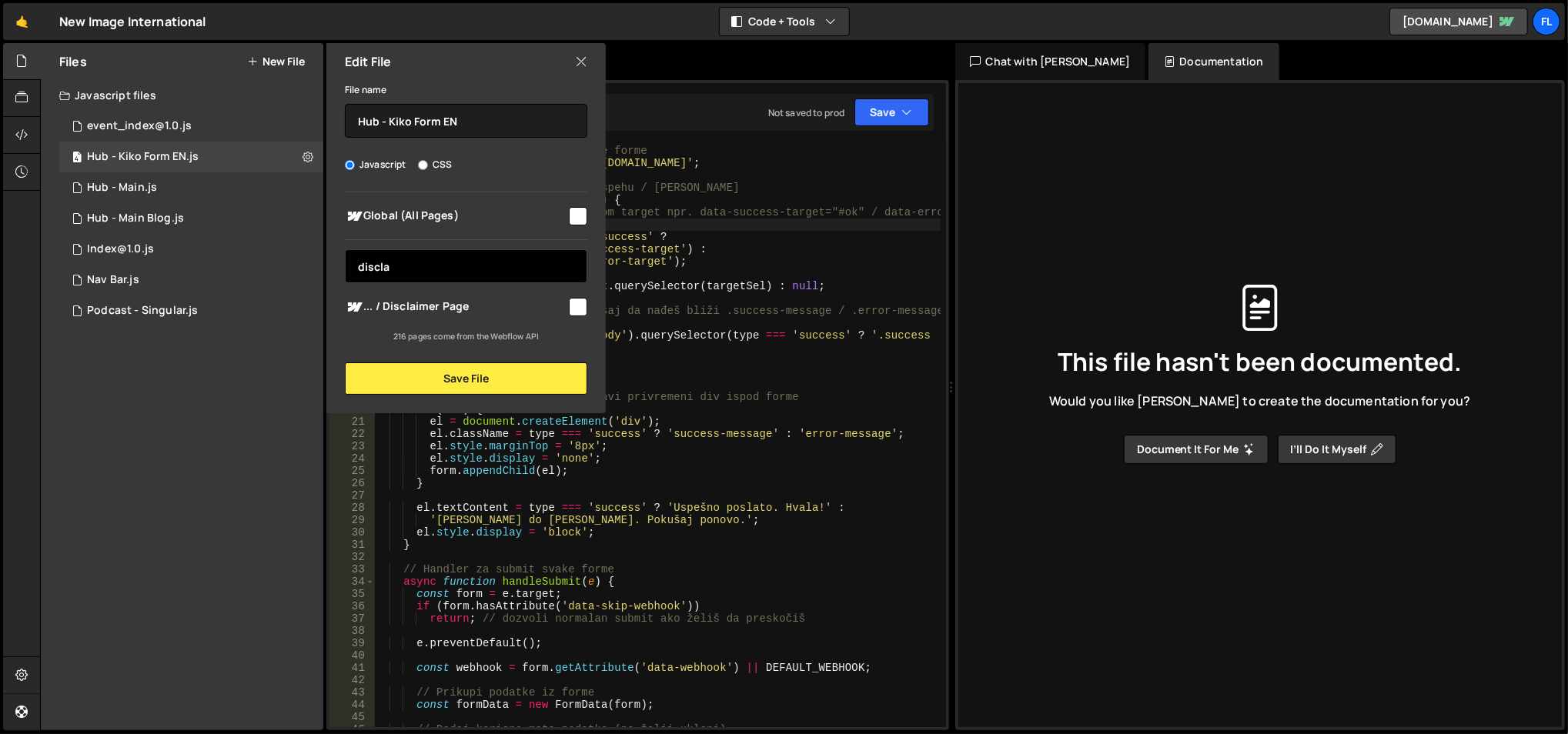
type input "discla"
click at [432, 298] on span "... / Disclaimer Page" at bounding box center [455, 306] width 222 height 19
checkbox input "true"
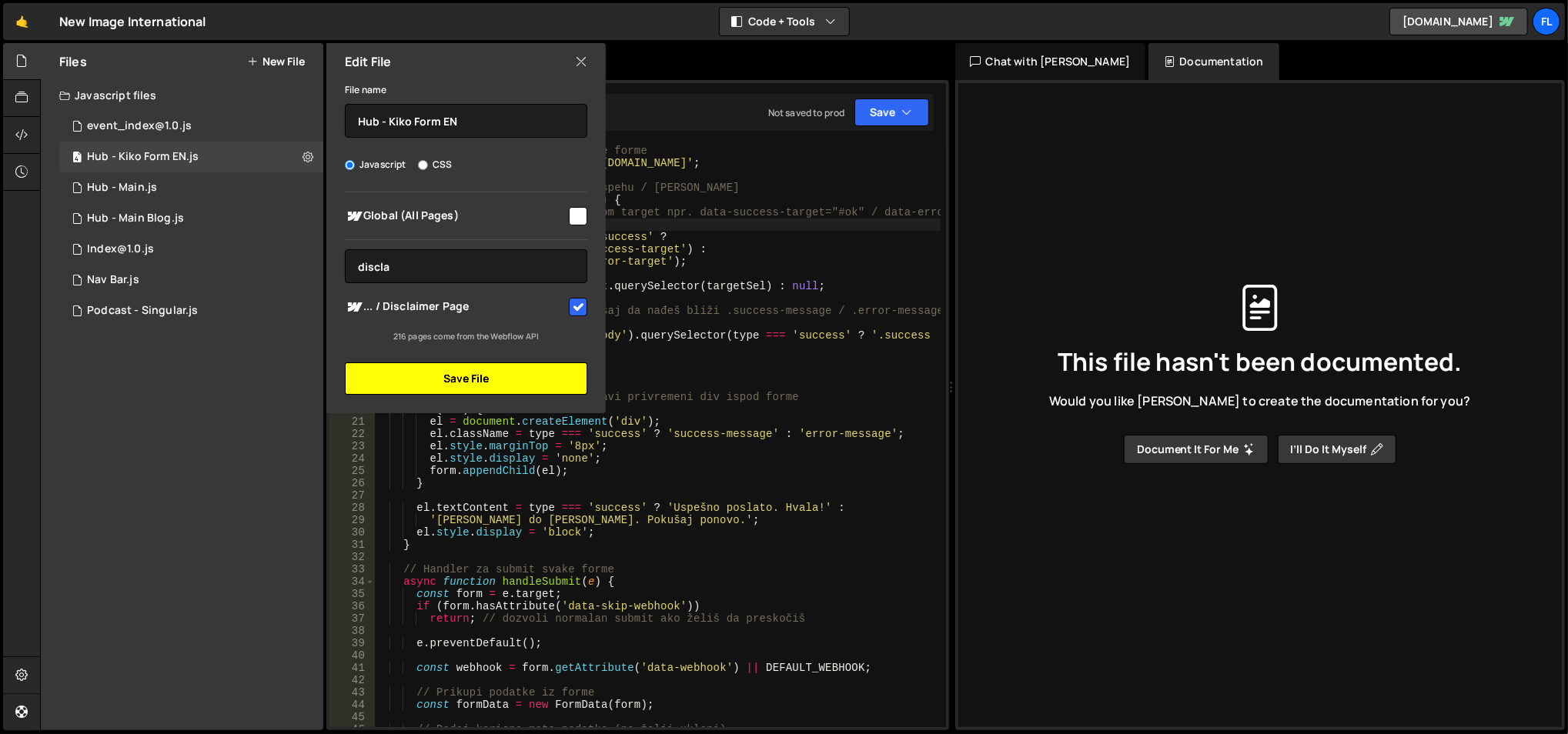
click at [457, 370] on button "Save File" at bounding box center [466, 379] width 242 height 33
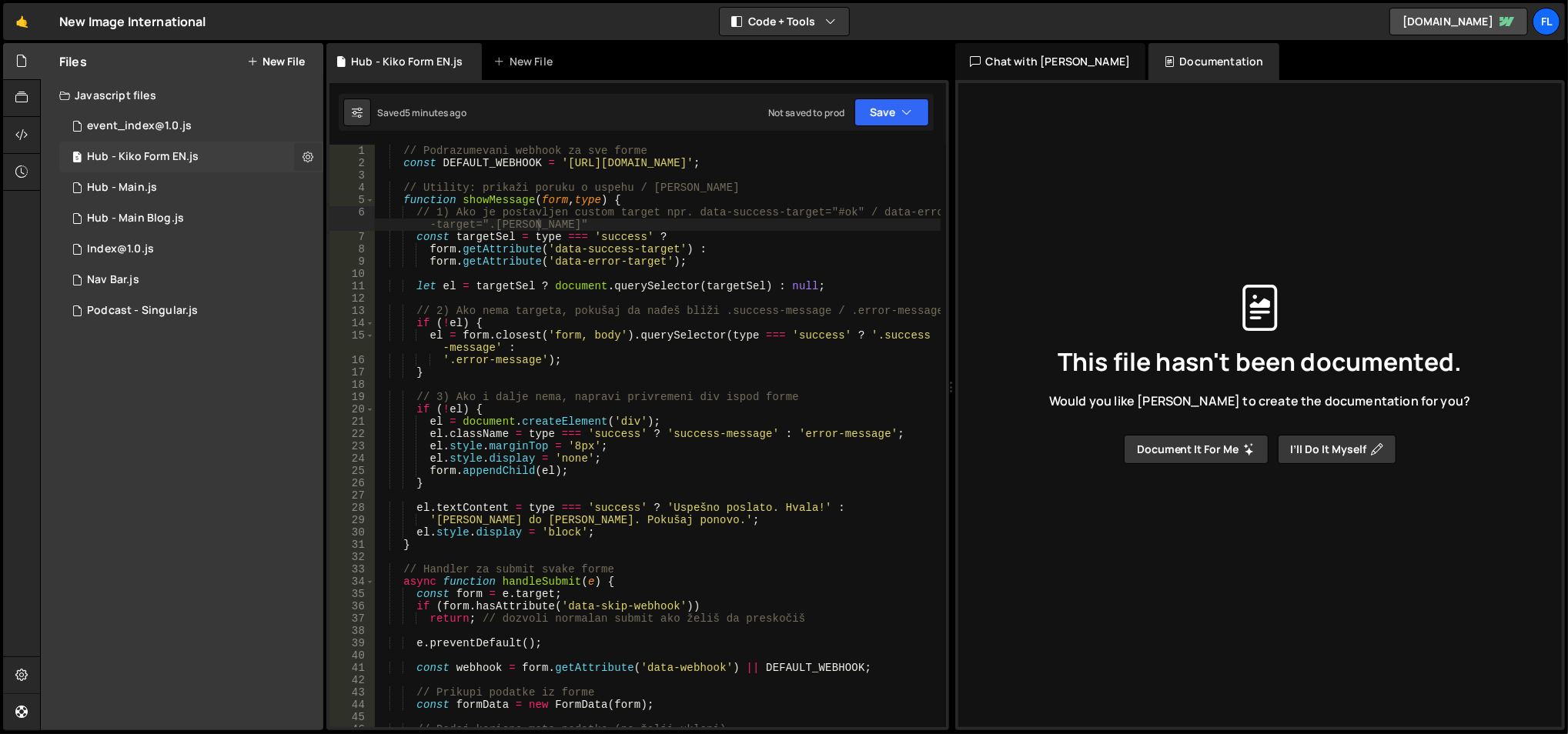
click at [306, 161] on icon at bounding box center [307, 157] width 11 height 15
type input "Hub - Kiko Form EN"
radio input "true"
checkbox input "true"
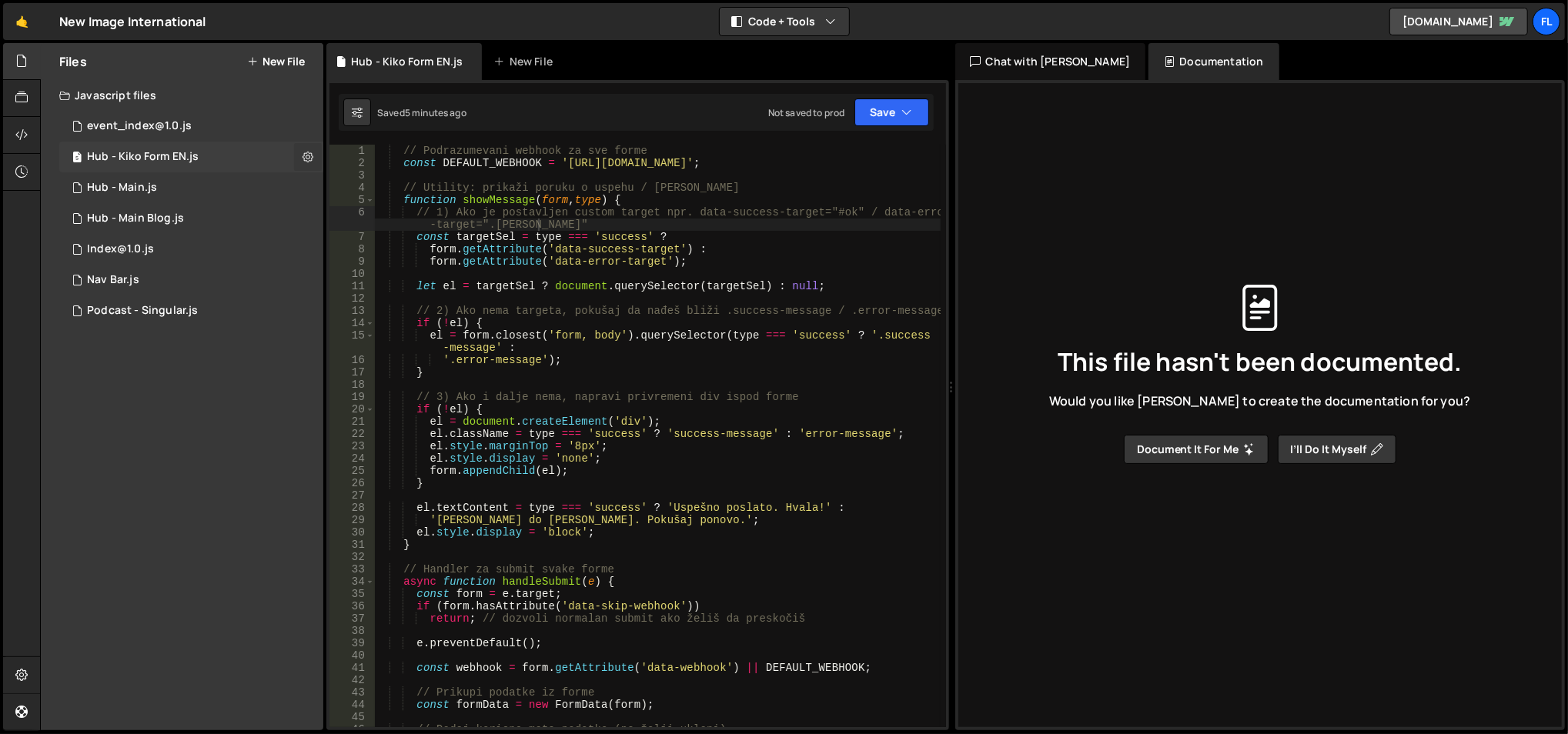
checkbox input "true"
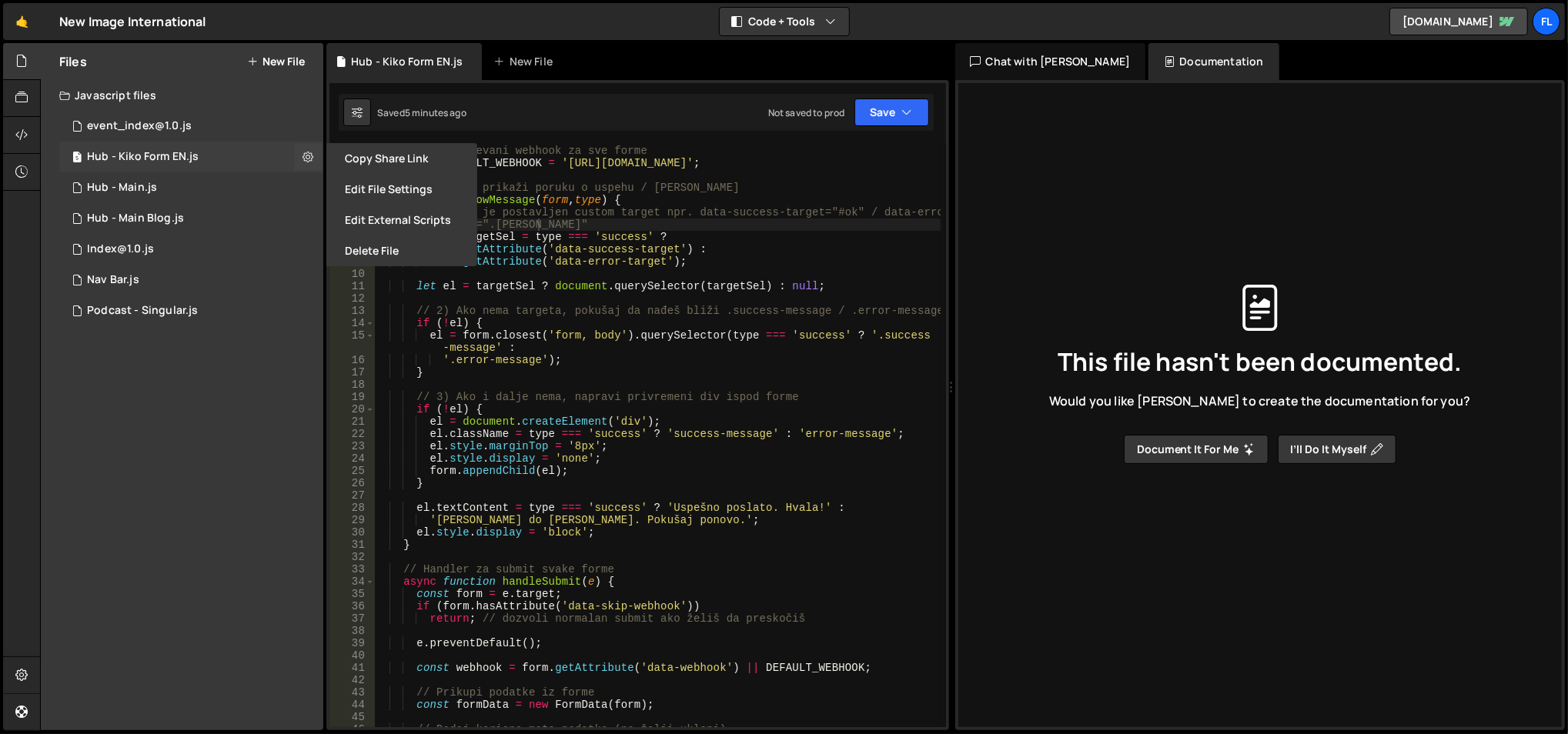
click at [248, 157] on div "5 Hub - Kiko Form EN.js 0" at bounding box center [191, 157] width 264 height 31
checkbox input "false"
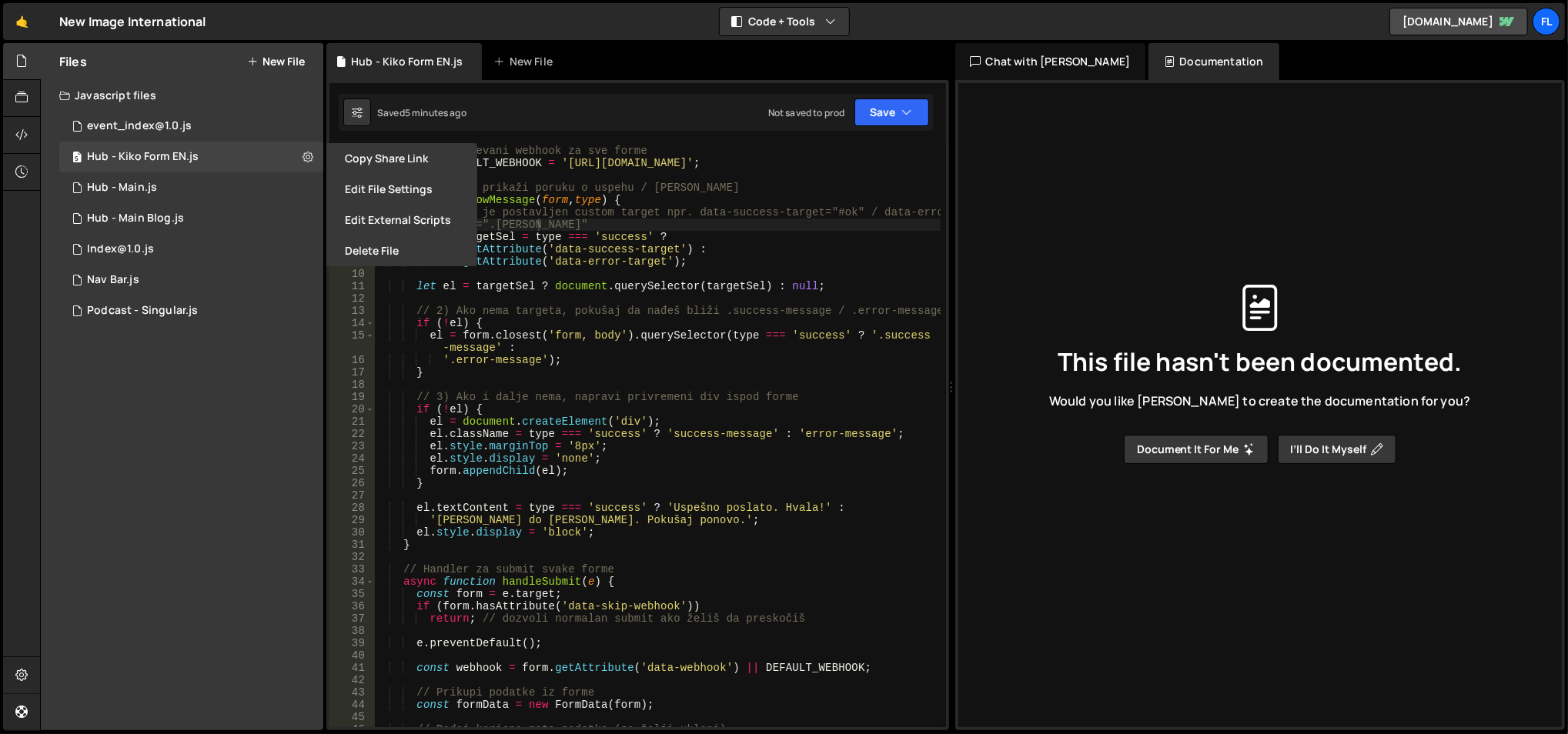
checkbox input "false"
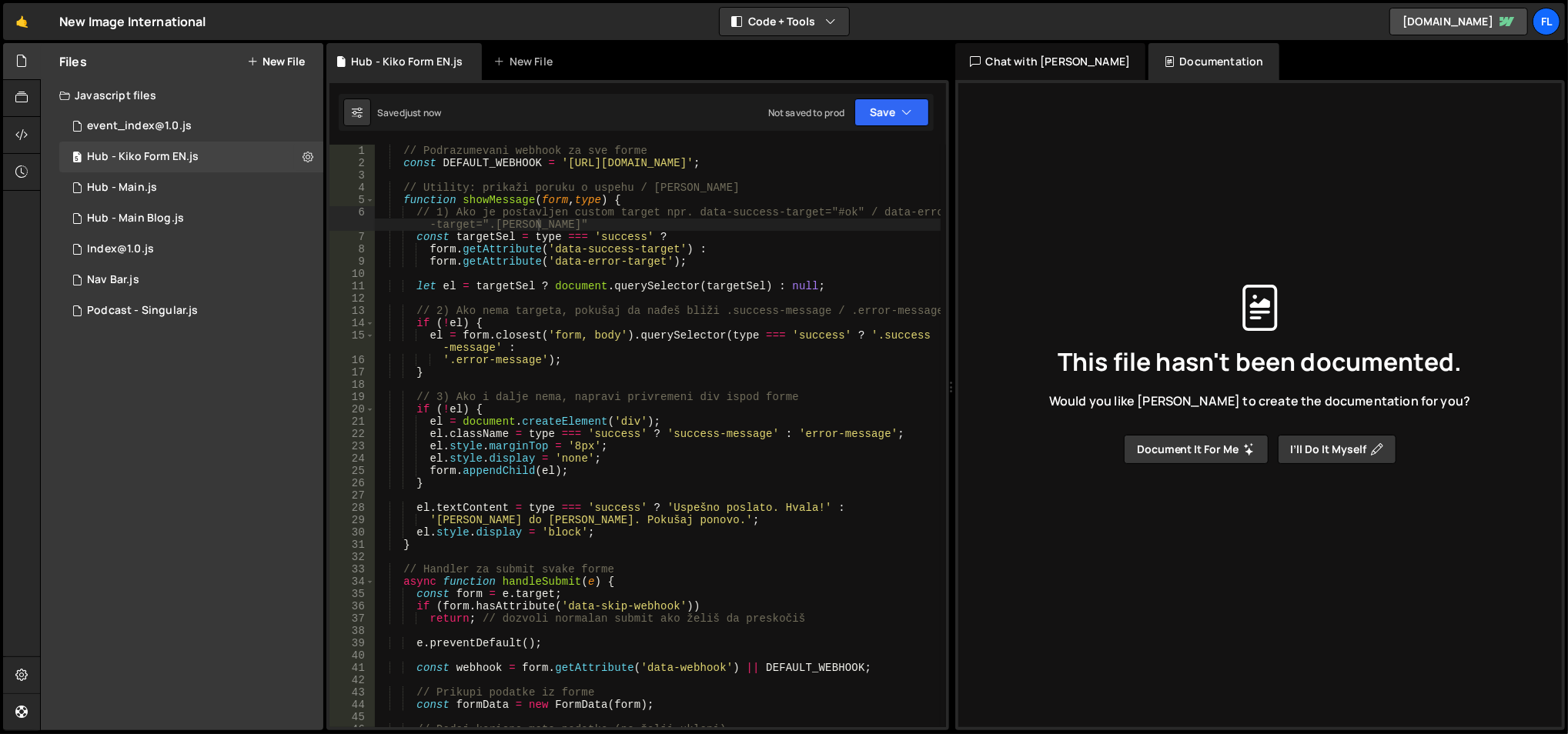
click at [628, 228] on div "// Podrazumevani webhook za sve forme const DEFAULT_WEBHOOK = 'https://hooks.za…" at bounding box center [658, 449] width 567 height 609
type textarea "observer.observe(document.body, { childList: true, subtree: true });"
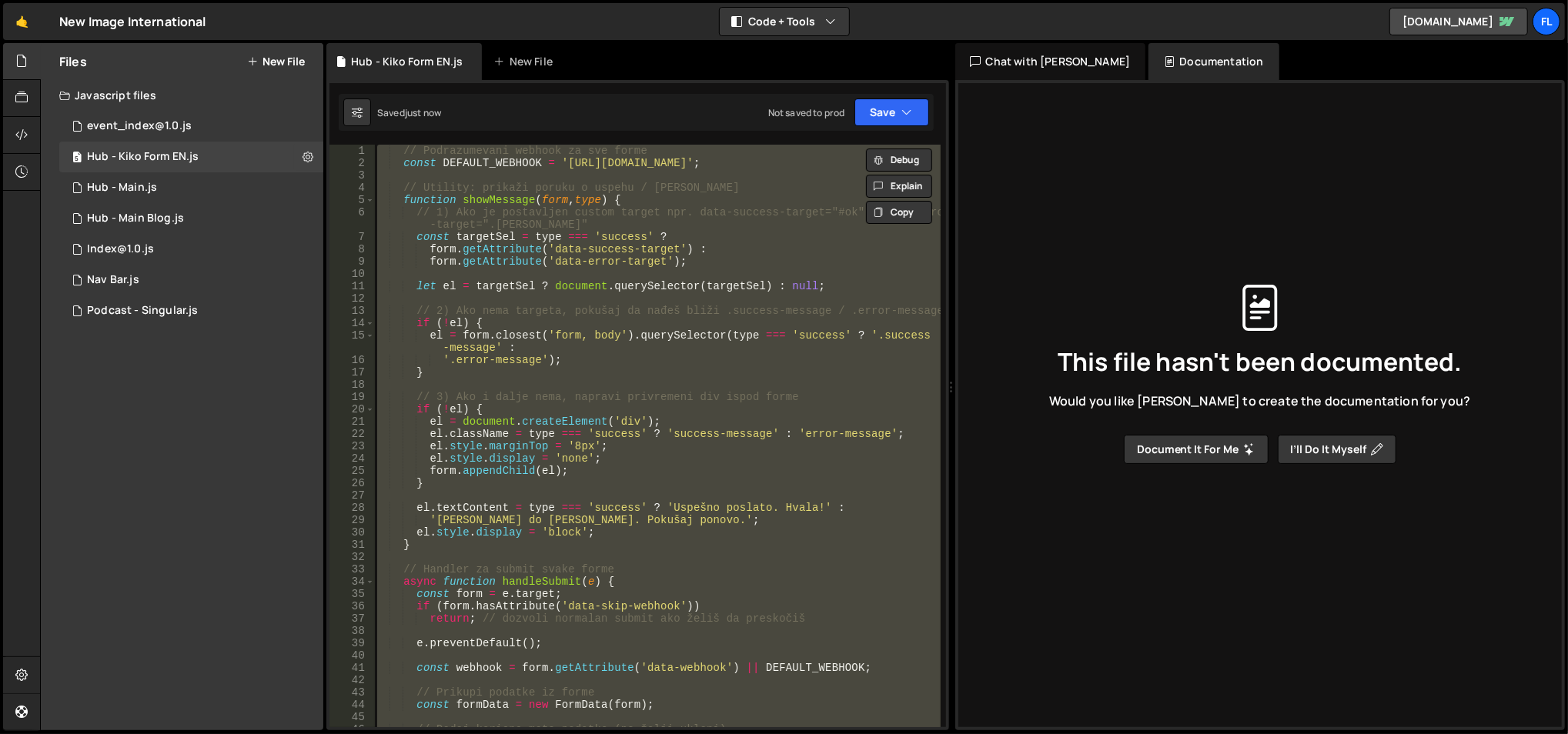
click at [290, 53] on div "Files New File" at bounding box center [182, 61] width 283 height 37
click at [278, 64] on button "New File" at bounding box center [276, 61] width 58 height 12
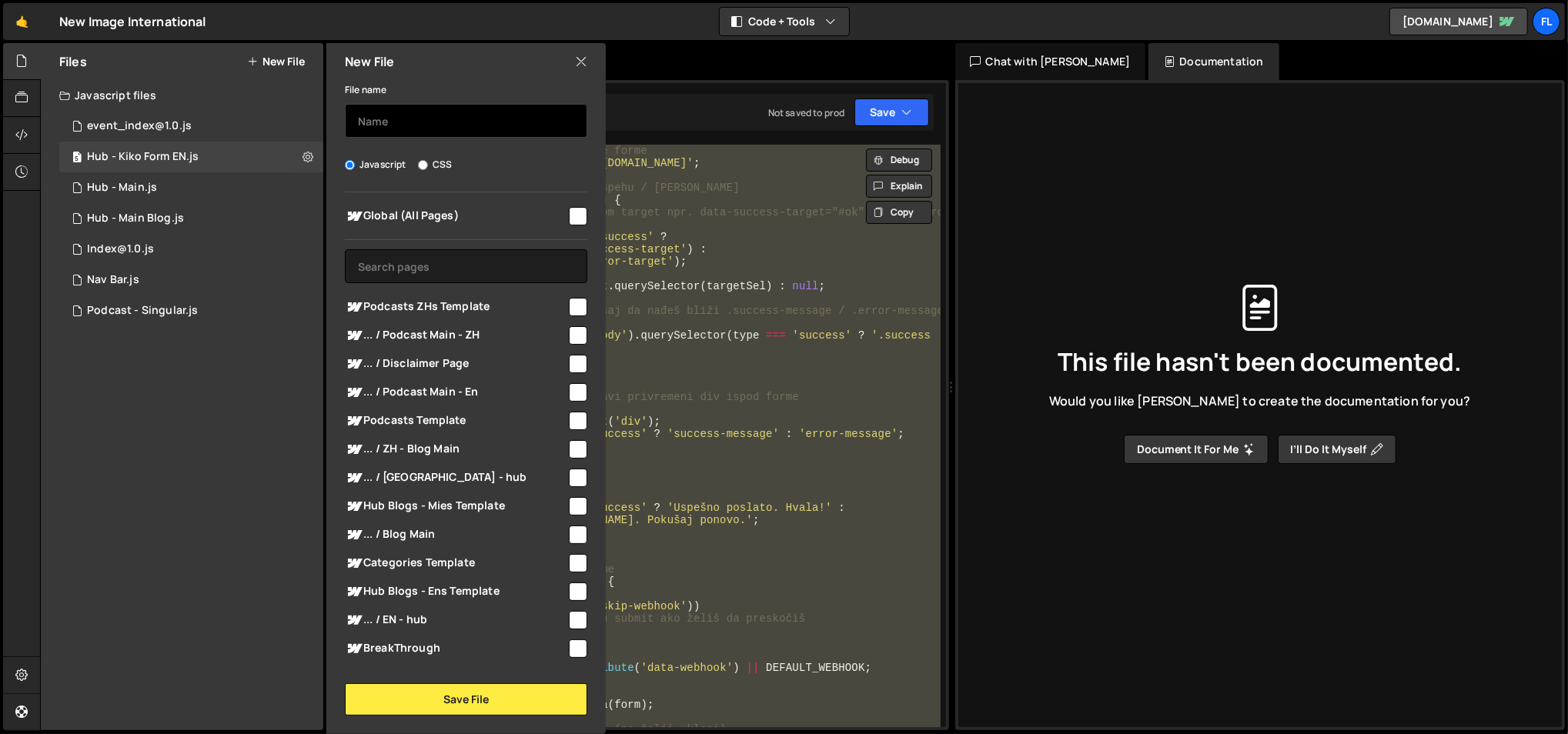
click at [424, 116] on input "text" at bounding box center [466, 121] width 242 height 34
type input "Hub - Kiko Form ZH"
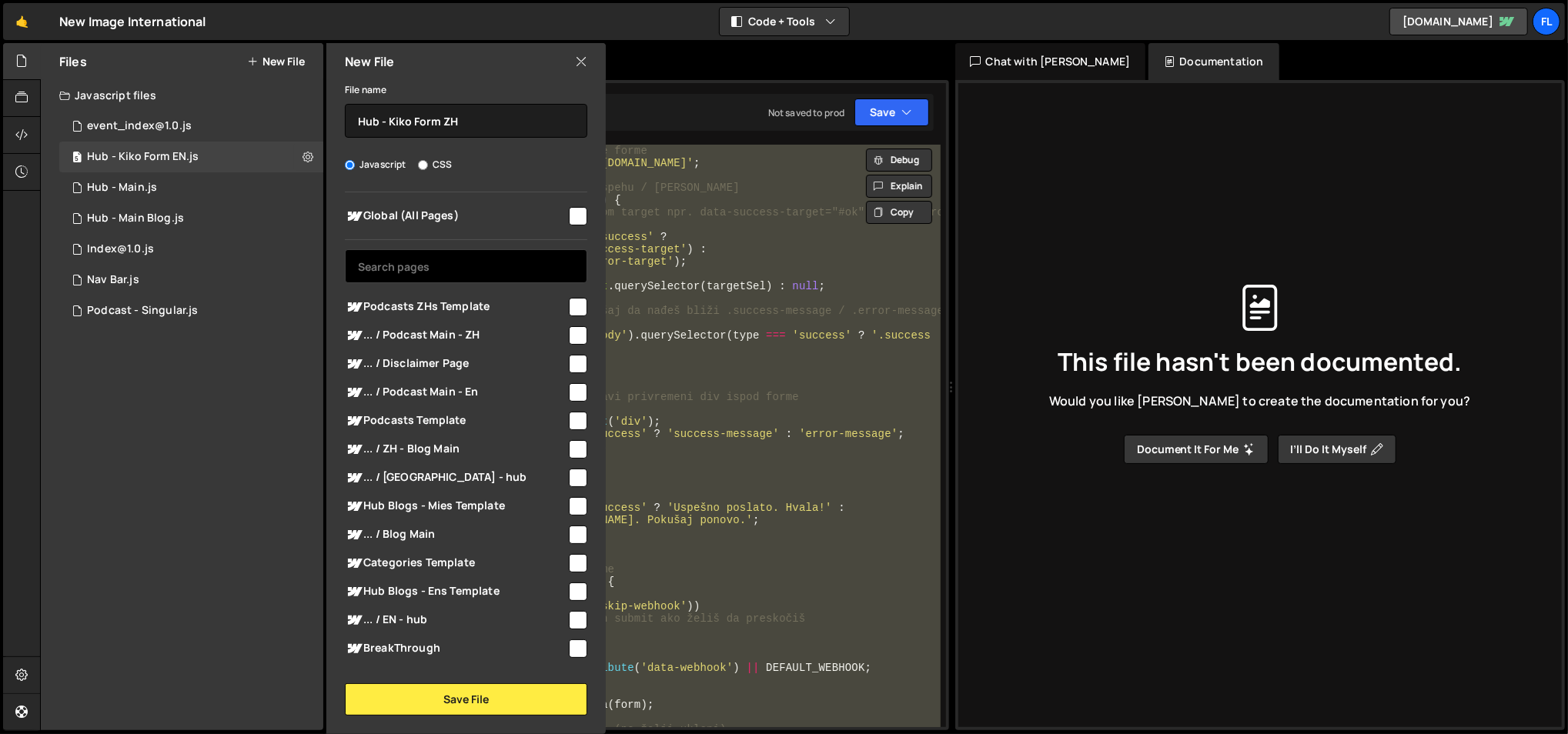
click at [443, 262] on input "text" at bounding box center [466, 267] width 242 height 34
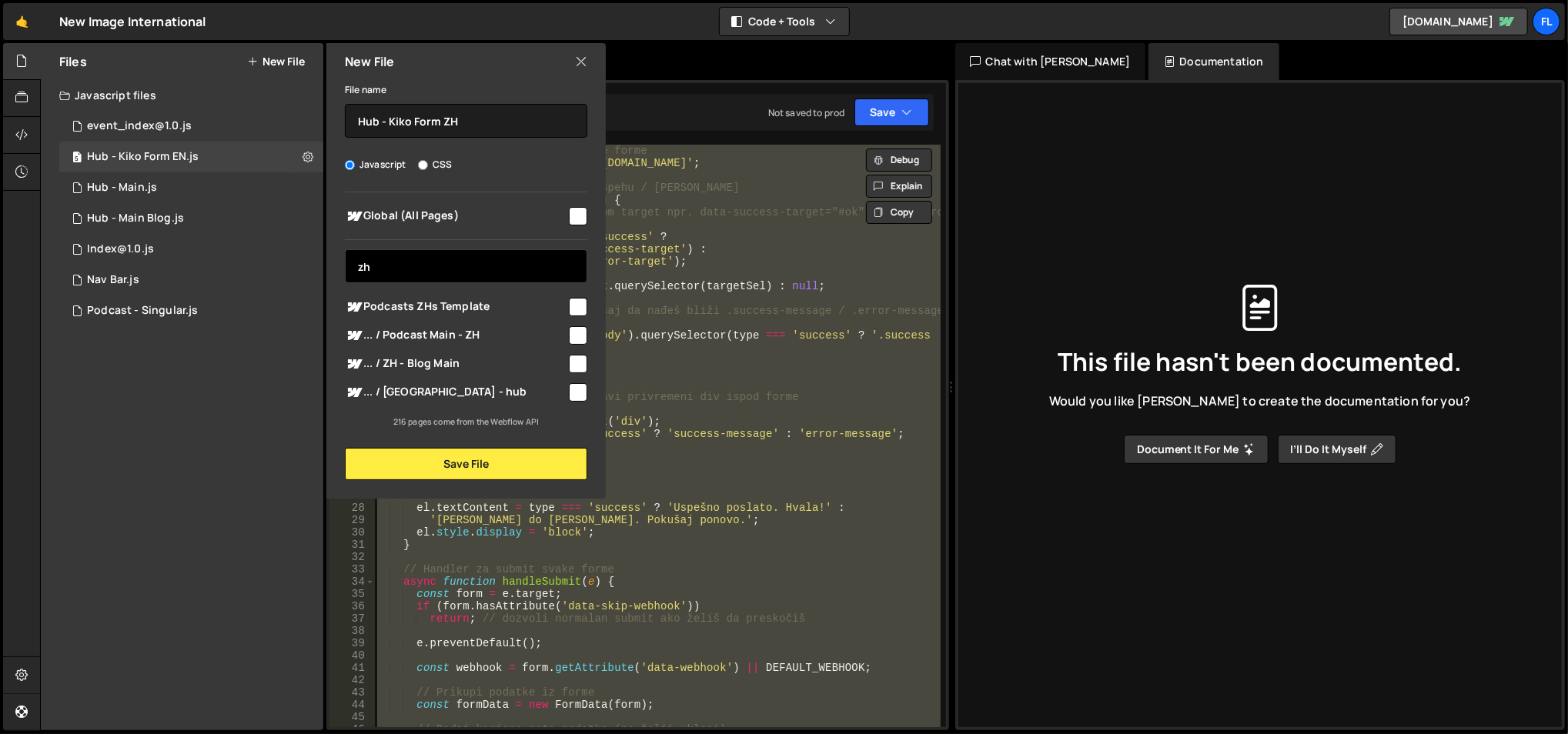
type input "zh"
click at [464, 324] on div "... / Podcast Main - ZH" at bounding box center [466, 335] width 242 height 28
click at [464, 351] on div "... / ZH - Blog Main" at bounding box center [466, 363] width 242 height 28
click at [468, 392] on span "... / ZH - hub" at bounding box center [455, 393] width 222 height 19
checkbox input "true"
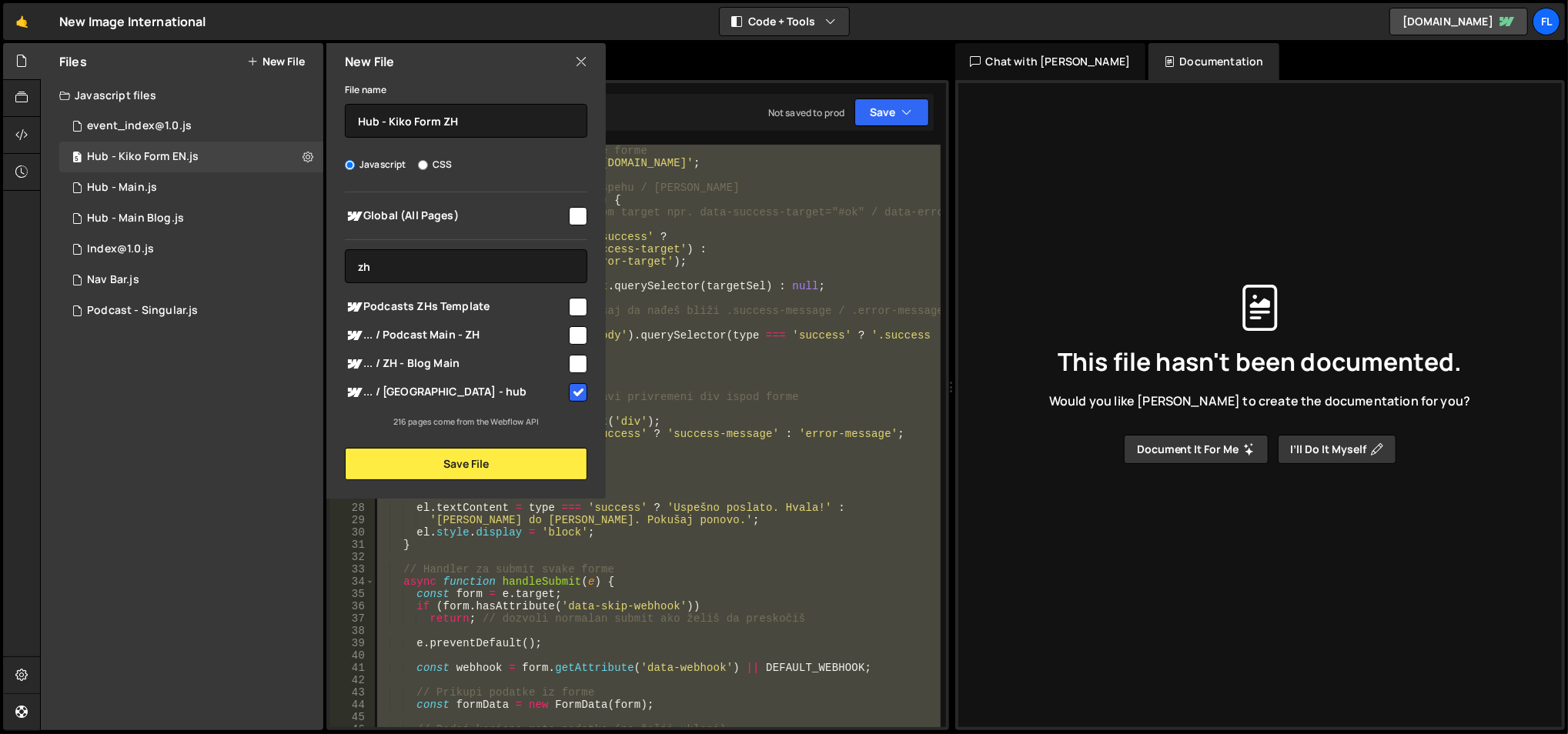
click at [570, 365] on input "checkbox" at bounding box center [578, 364] width 19 height 19
checkbox input "true"
click at [575, 337] on input "checkbox" at bounding box center [578, 336] width 19 height 19
checkbox input "true"
click at [576, 294] on div "Podcasts ZHs Template" at bounding box center [466, 306] width 242 height 28
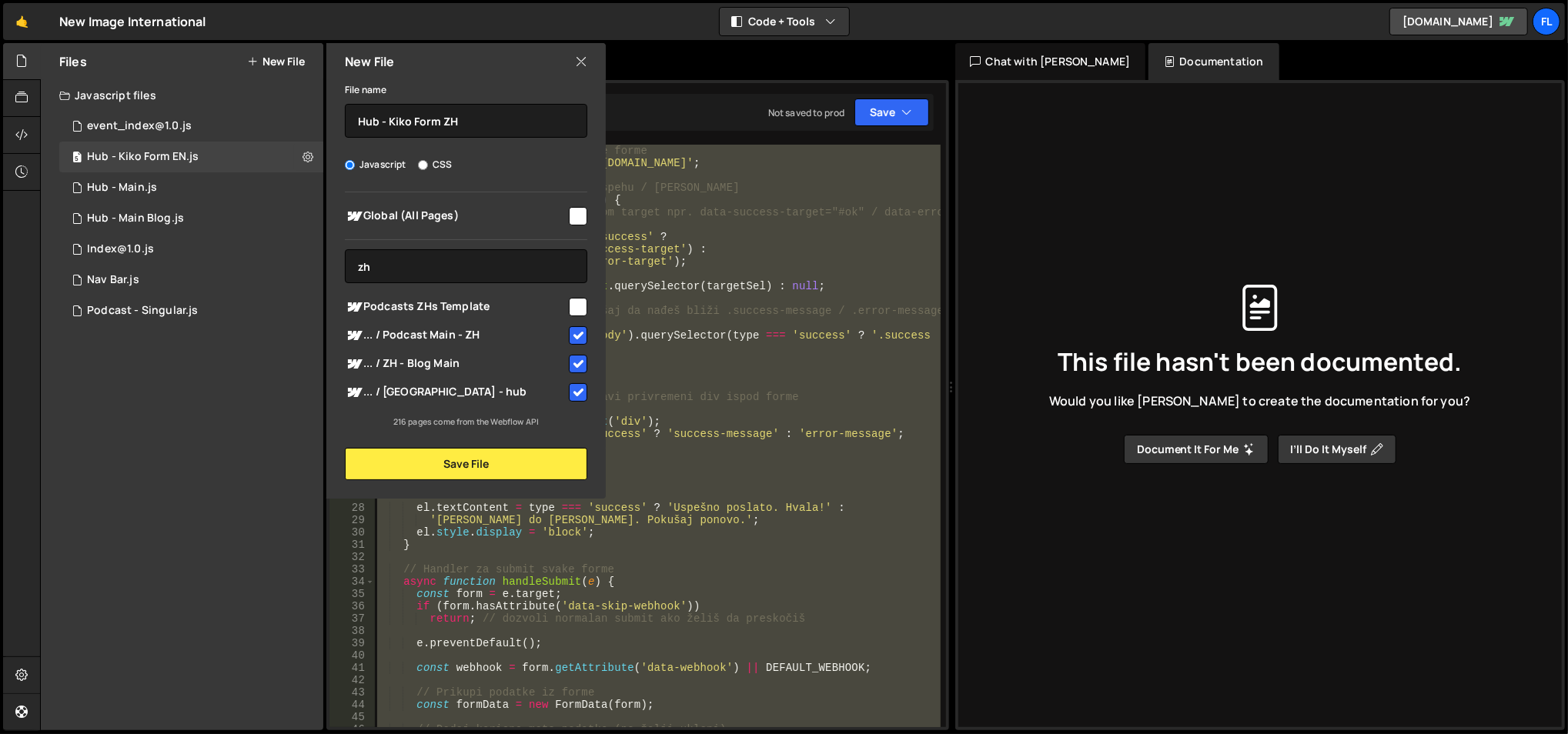
click at [582, 315] on input "checkbox" at bounding box center [578, 306] width 19 height 19
checkbox input "true"
click at [502, 467] on button "Save File" at bounding box center [466, 464] width 242 height 33
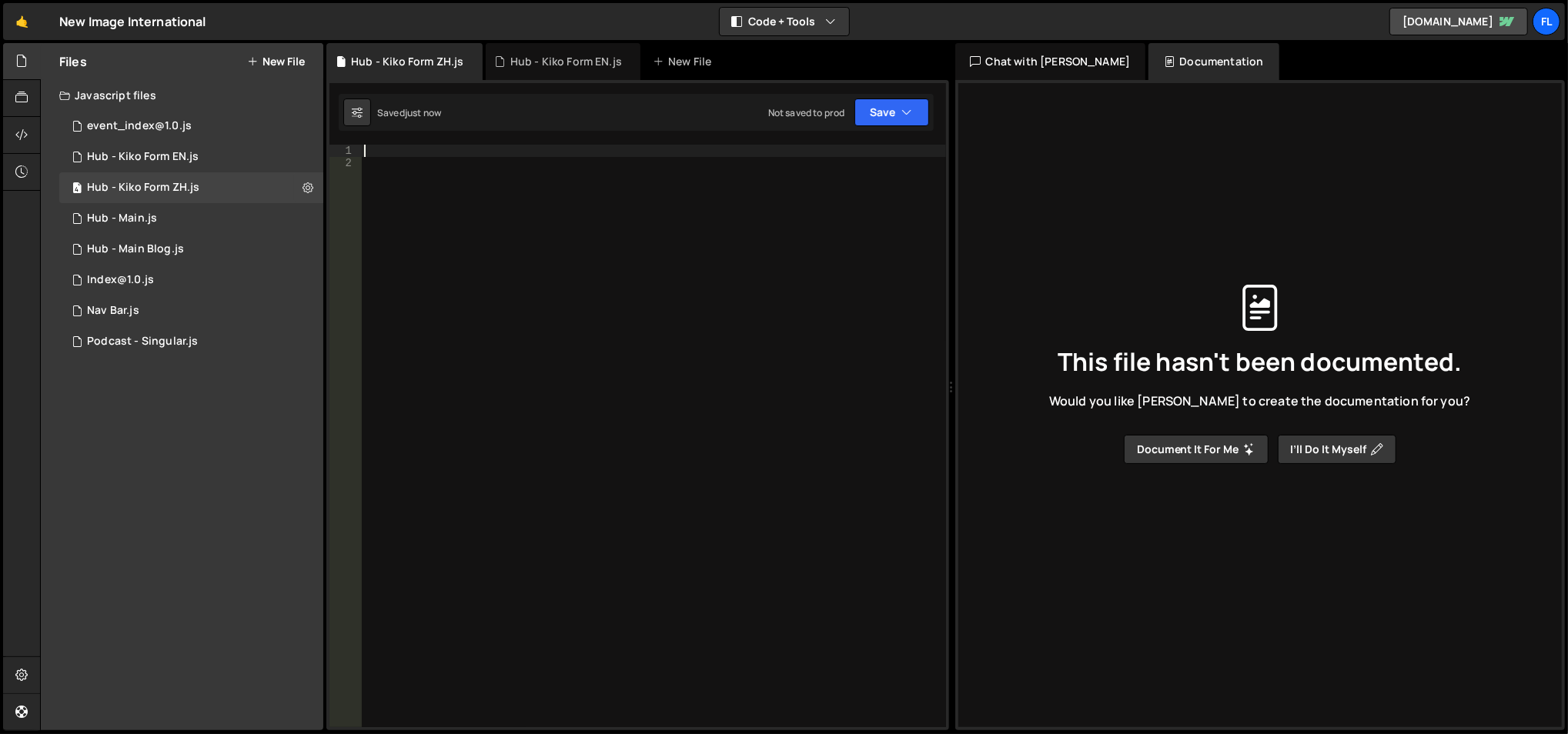
click at [447, 150] on div at bounding box center [654, 449] width 586 height 609
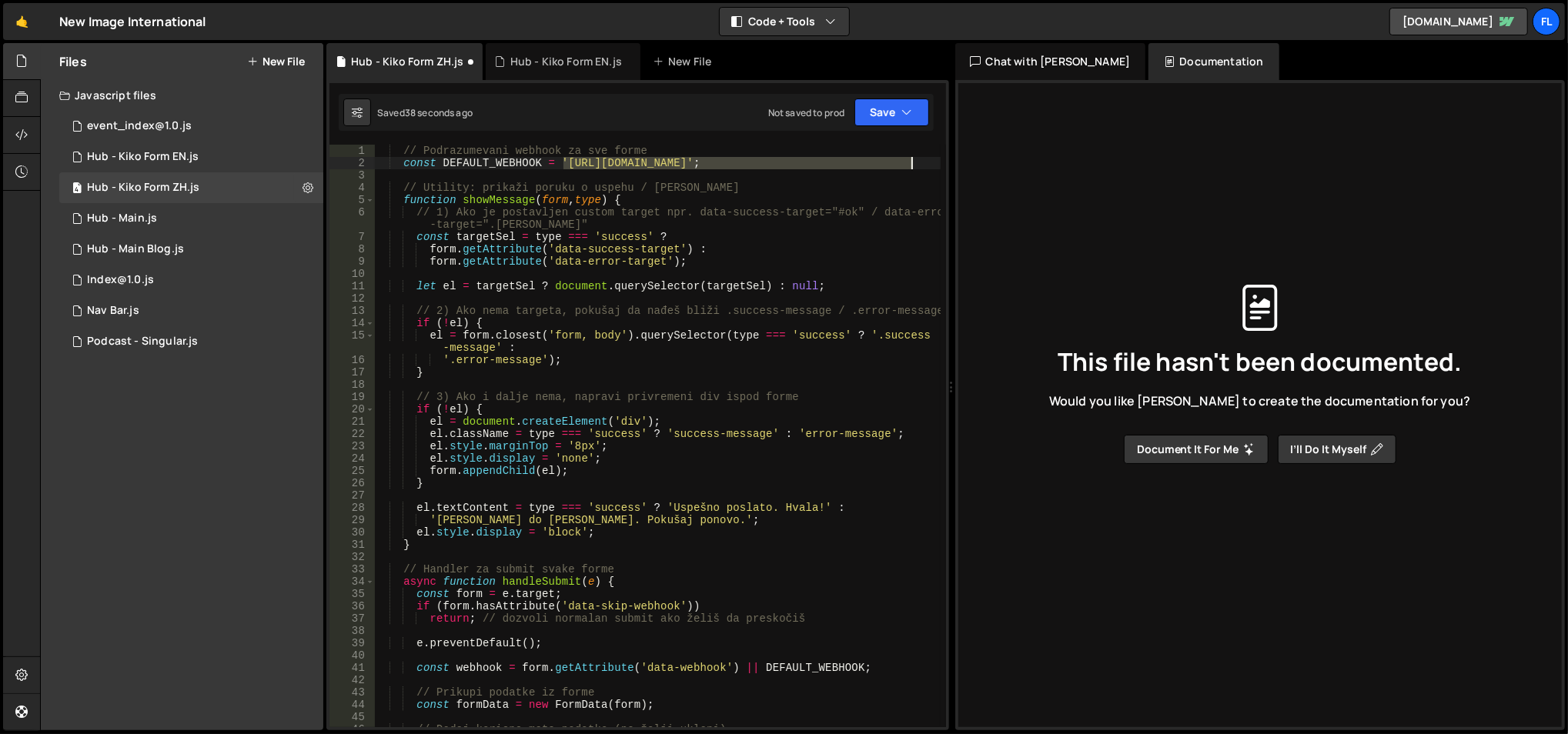
drag, startPoint x: 564, startPoint y: 163, endPoint x: 908, endPoint y: 160, distance: 344.0
click at [908, 160] on div "// Podrazumevani webhook za sve forme const DEFAULT_WEBHOOK = 'https://hooks.za…" at bounding box center [658, 449] width 567 height 609
paste textarea "cypc"
type textarea "const DEFAULT_WEBHOOK = 'https://hooks.zapier.com/hooks/catch/20130728/u92cypc/…"
click at [774, 172] on div "// Podrazumevani webhook za sve forme const DEFAULT_WEBHOOK = 'https://hooks.za…" at bounding box center [658, 449] width 567 height 609
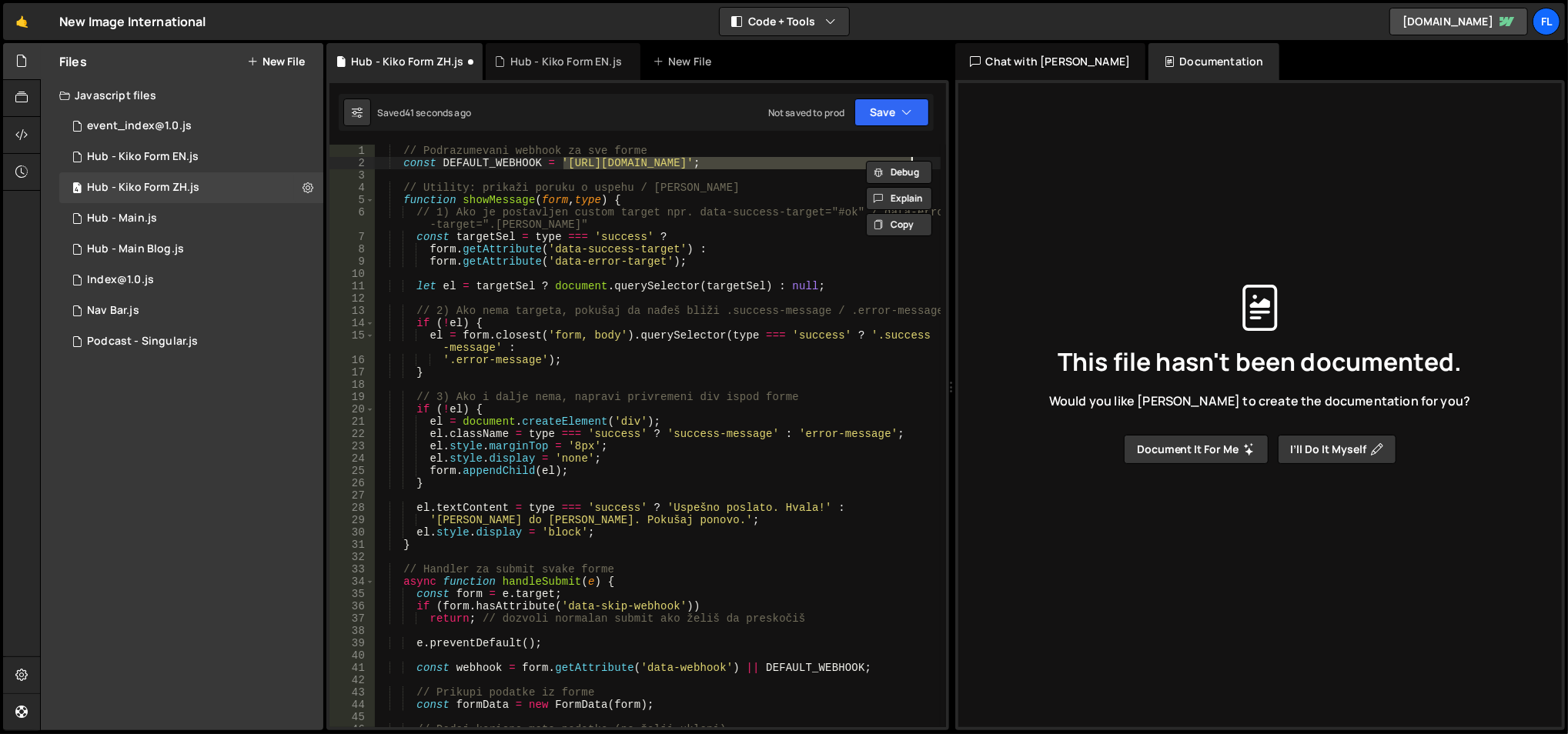
paste textarea "cypc"
type textarea "const DEFAULT_WEBHOOK = 'https://hooks.zapier.com/hooks/catch/20130728/u92cypc/…"
click at [729, 157] on div "// Podrazumevani webhook za sve forme const DEFAULT_WEBHOOK = 'https://hooks.za…" at bounding box center [658, 449] width 567 height 609
